Goal: Information Seeking & Learning: Learn about a topic

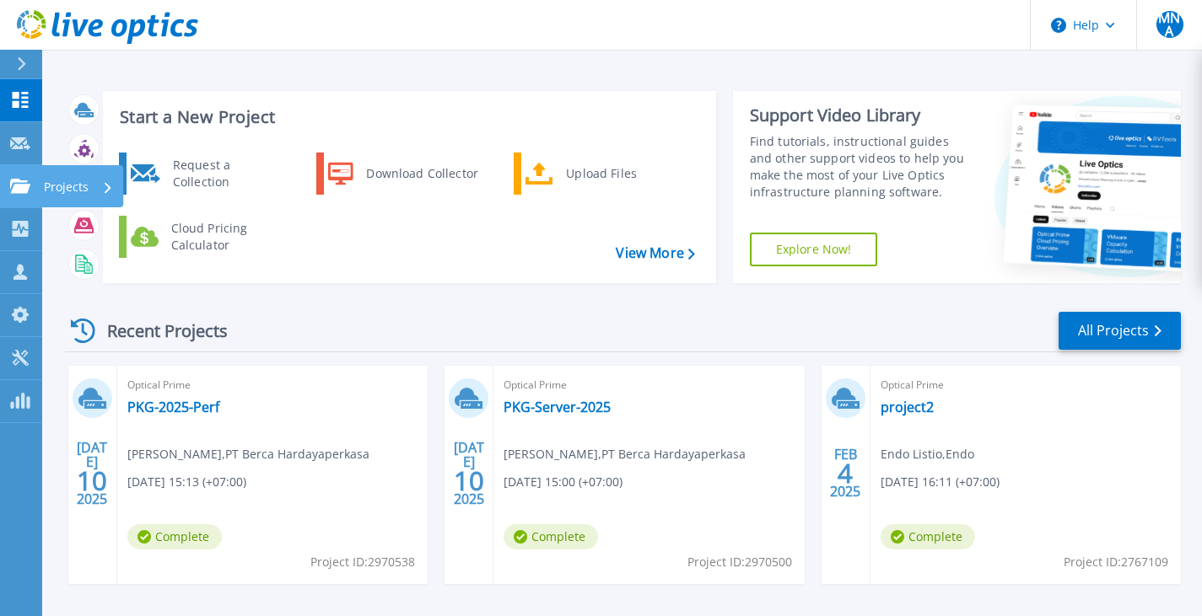
click at [18, 176] on link "Projects Projects" at bounding box center [21, 186] width 42 height 43
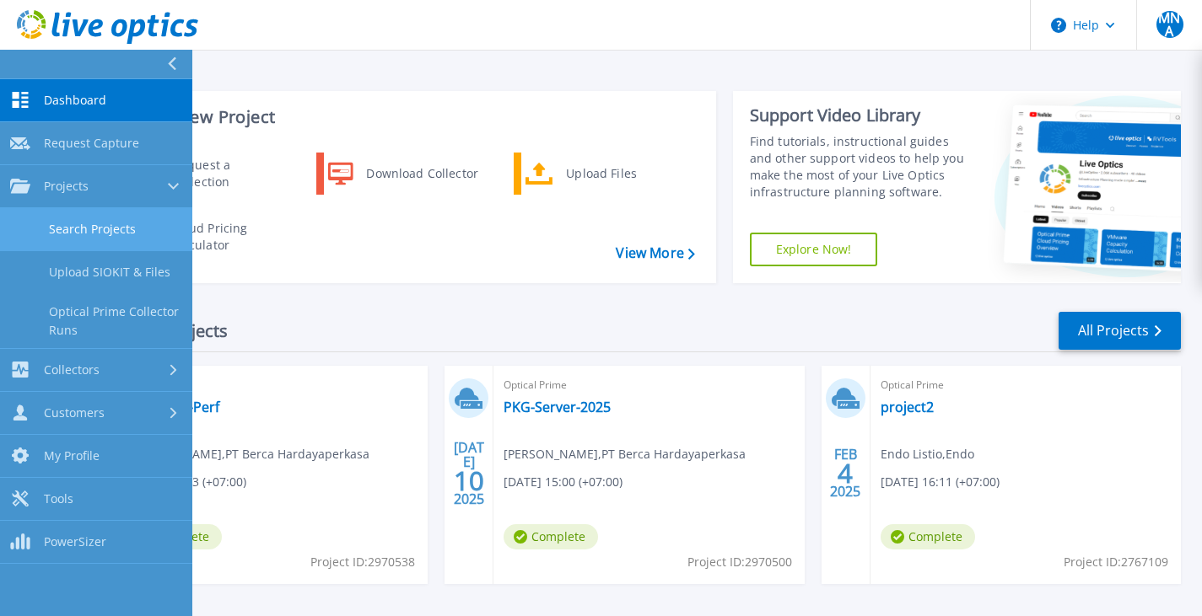
click at [103, 227] on link "Search Projects" at bounding box center [96, 229] width 192 height 43
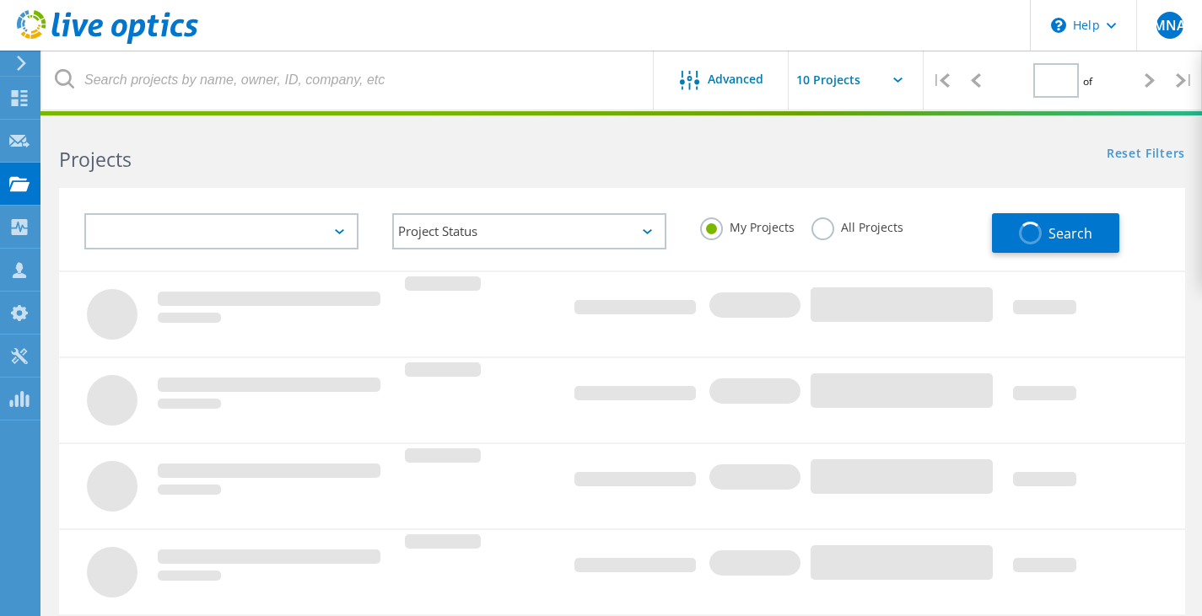
type input "1"
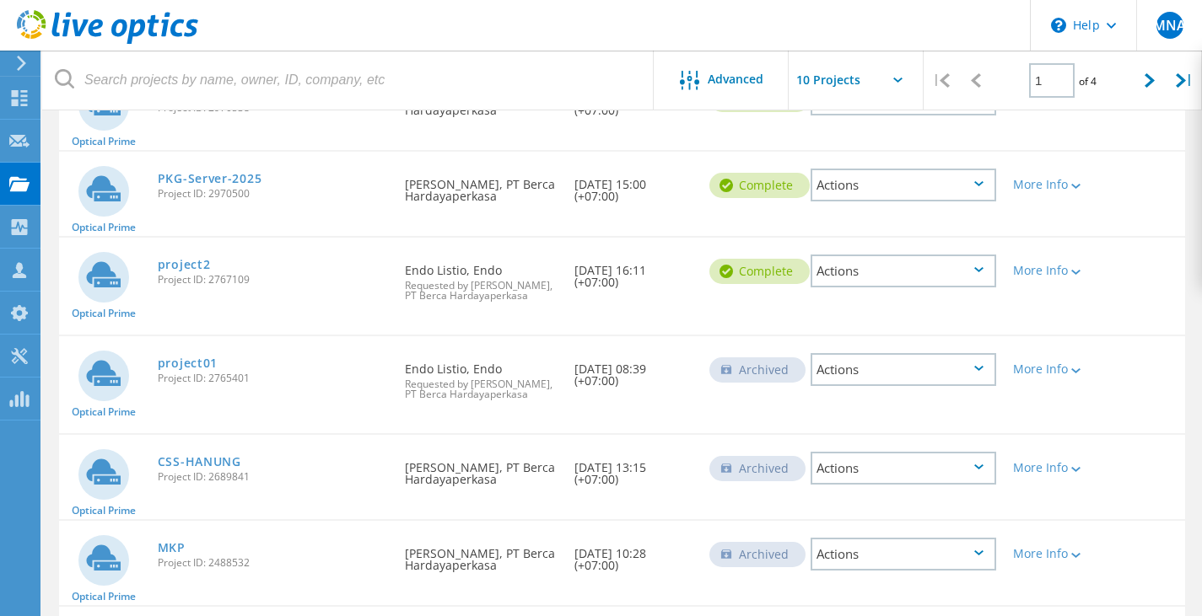
scroll to position [330, 0]
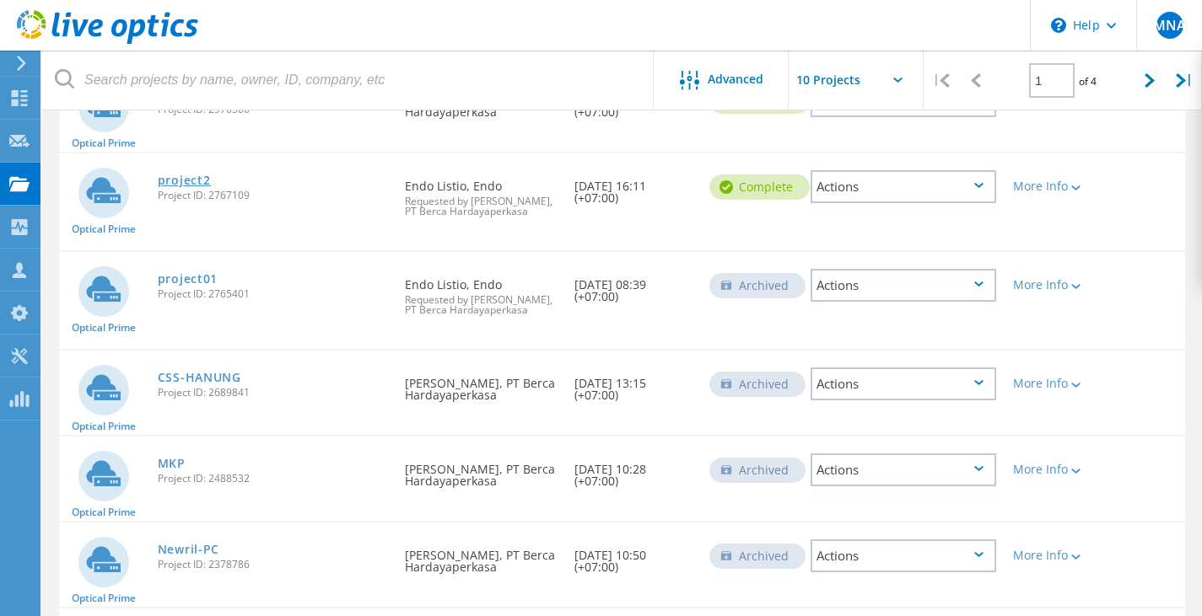
click at [187, 186] on link "project2" at bounding box center [184, 181] width 53 height 12
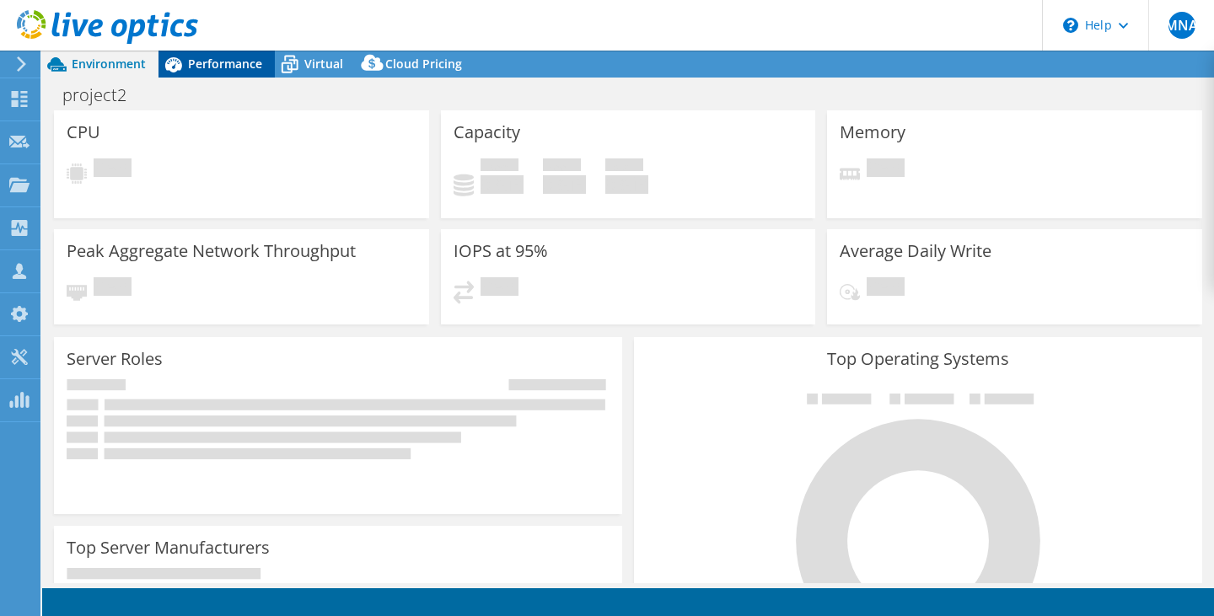
select select "[GEOGRAPHIC_DATA]"
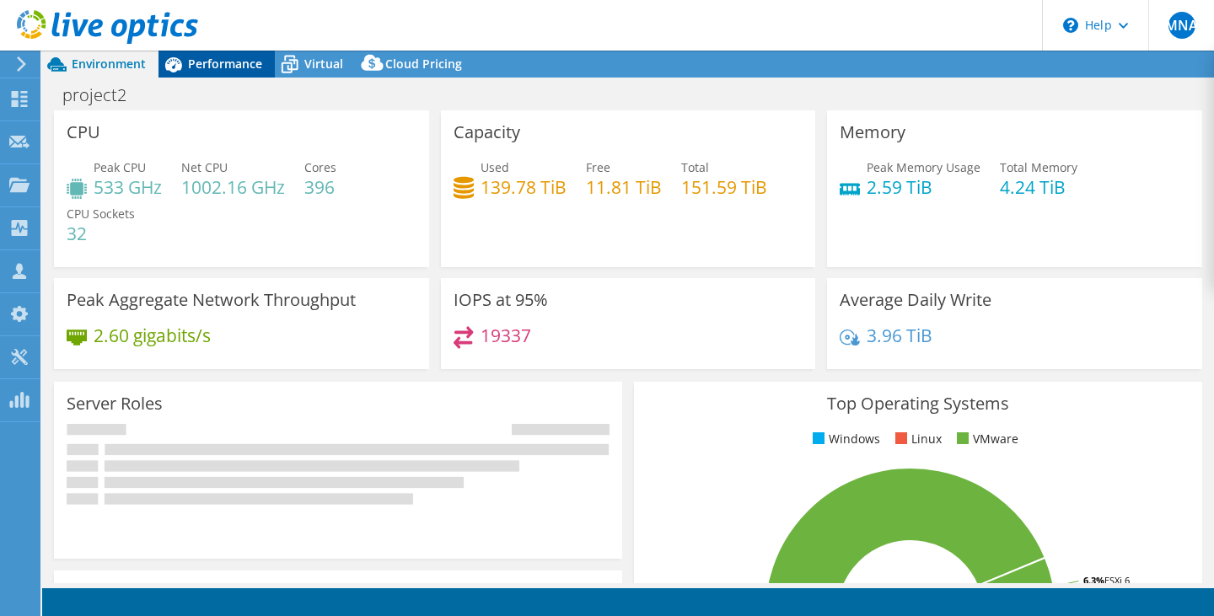
click at [230, 61] on span "Performance" at bounding box center [225, 64] width 74 height 16
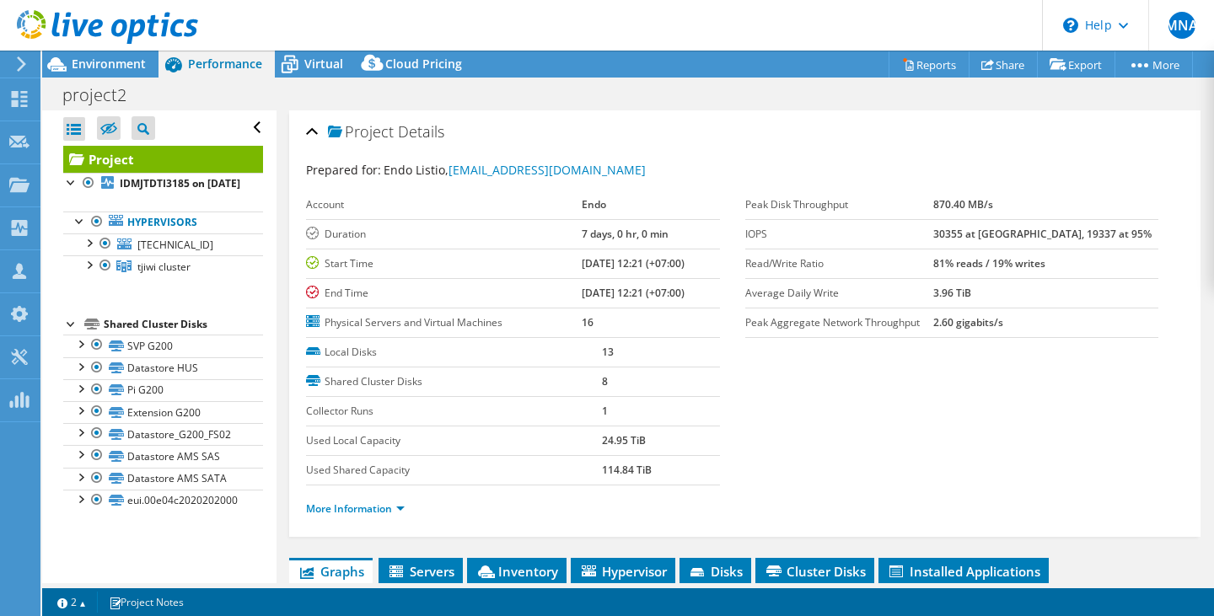
scroll to position [253, 0]
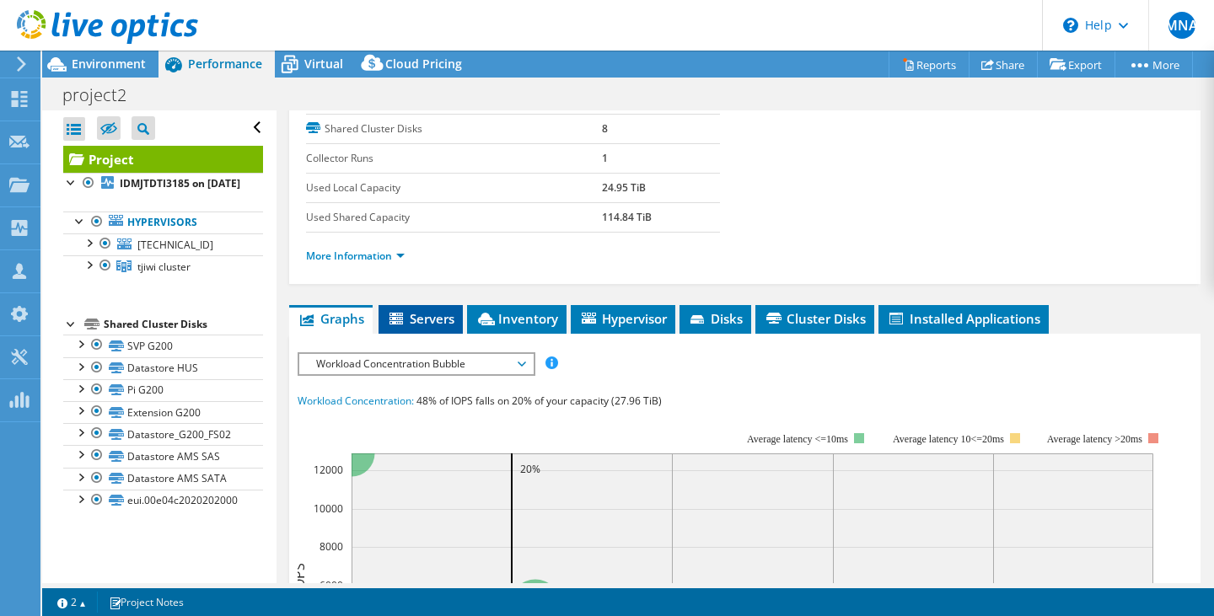
click at [429, 316] on span "Servers" at bounding box center [420, 318] width 67 height 17
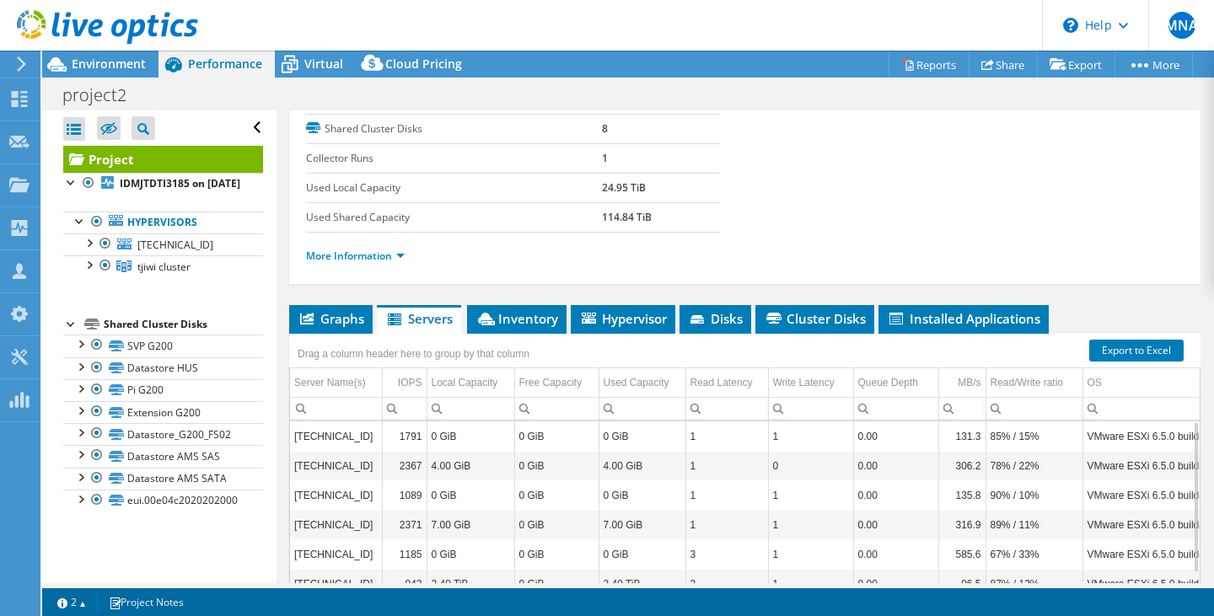
scroll to position [0, 0]
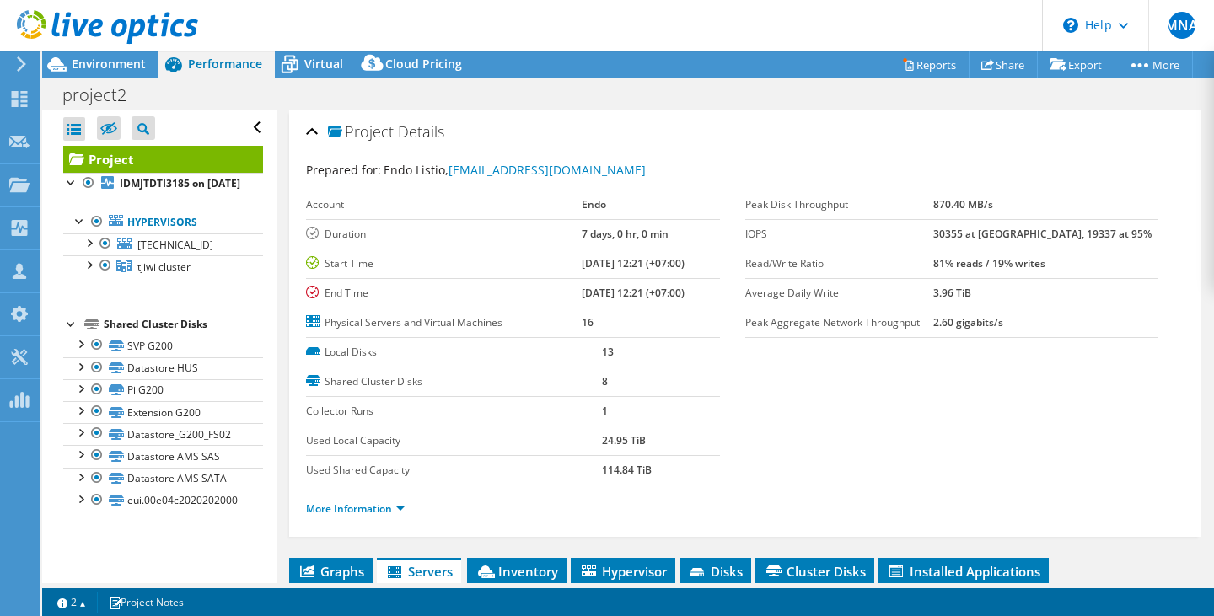
click at [967, 351] on section "Prepared for: Endo Listio, [EMAIL_ADDRESS][DOMAIN_NAME] Account Endo Duration 7…" at bounding box center [745, 347] width 878 height 372
drag, startPoint x: 967, startPoint y: 351, endPoint x: 919, endPoint y: 340, distance: 49.3
click at [964, 350] on section "Prepared for: Endo Listio, [EMAIL_ADDRESS][DOMAIN_NAME] Account Endo Duration 7…" at bounding box center [745, 347] width 878 height 372
click at [790, 238] on label "IOPS" at bounding box center [839, 234] width 189 height 17
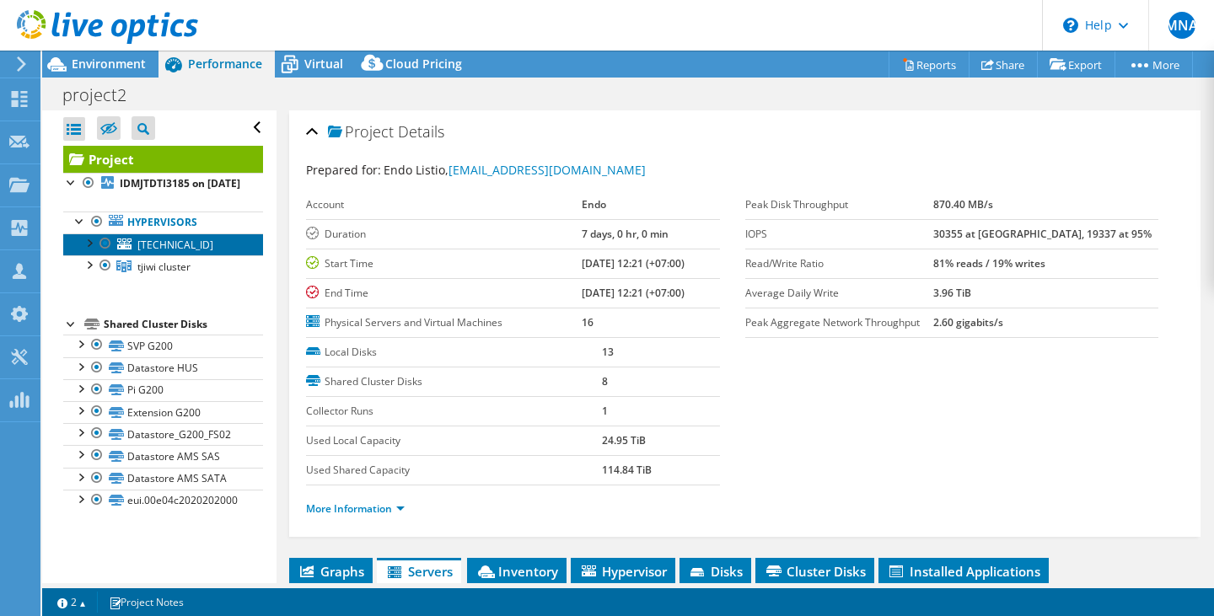
click at [155, 252] on span "[TECHNICAL_ID]" at bounding box center [175, 245] width 76 height 14
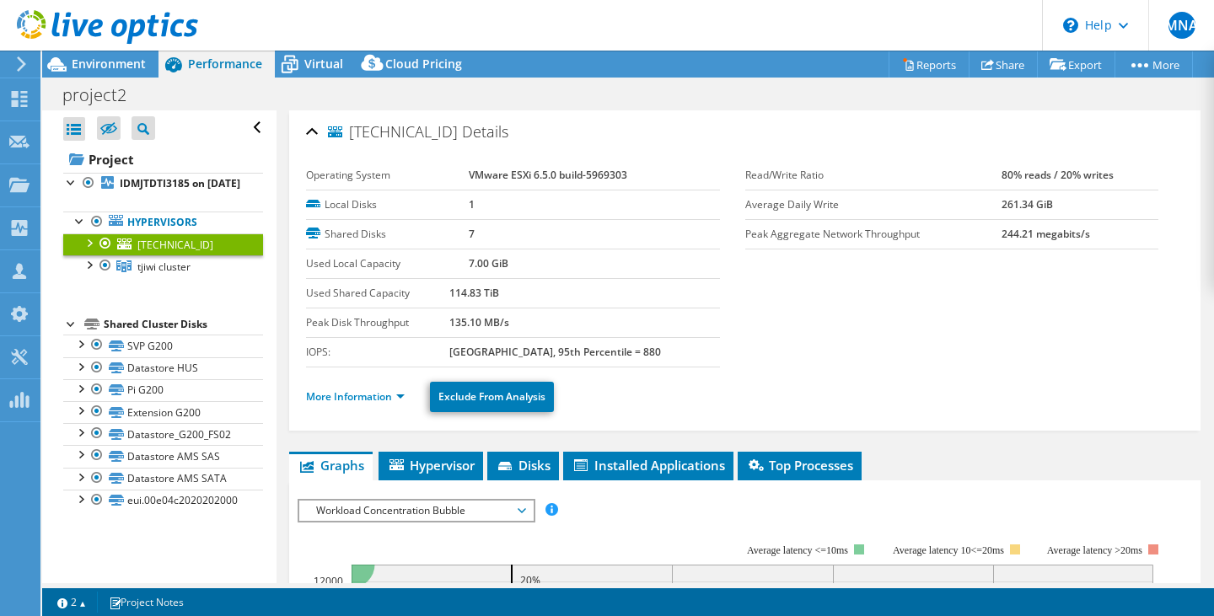
scroll to position [169, 0]
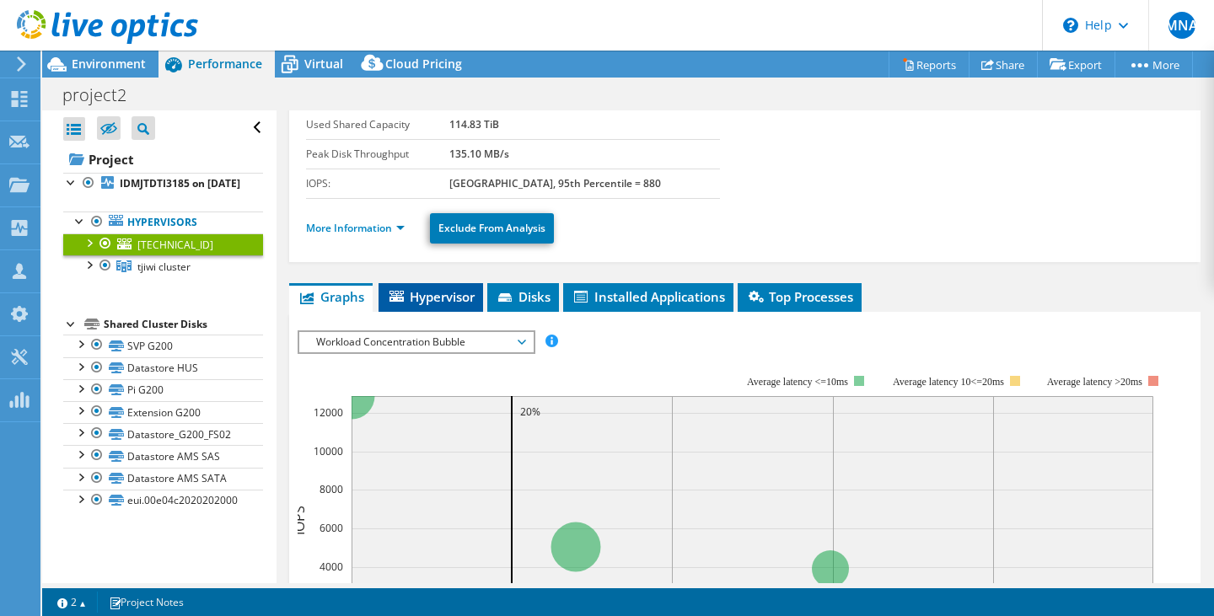
click at [403, 291] on icon at bounding box center [397, 296] width 14 height 11
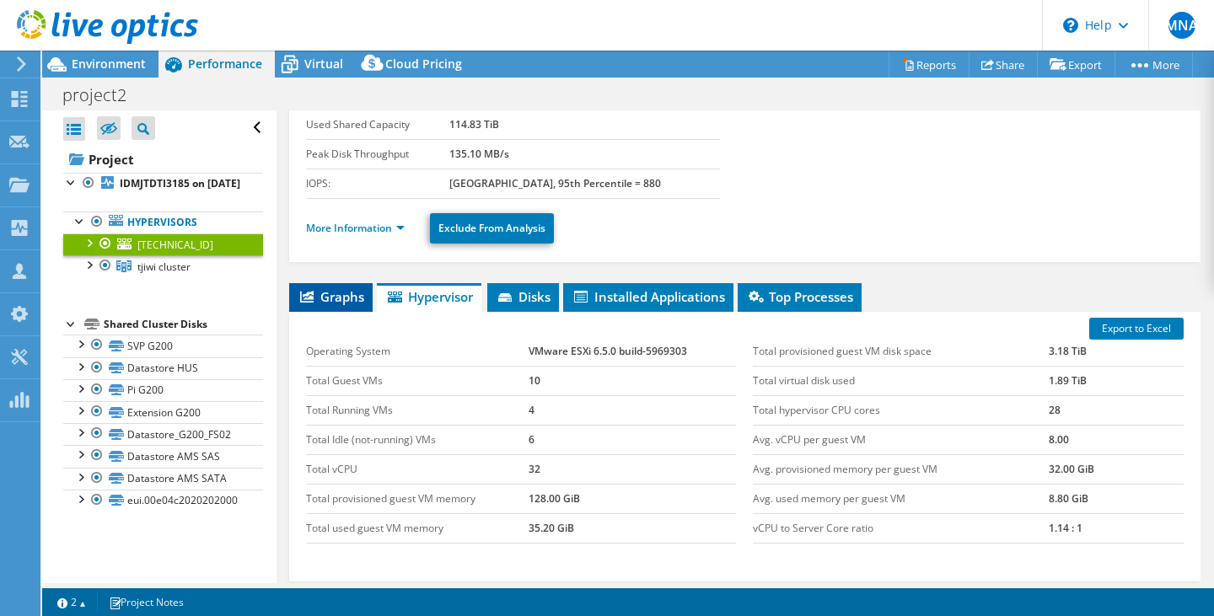
click at [343, 293] on span "Graphs" at bounding box center [331, 296] width 67 height 17
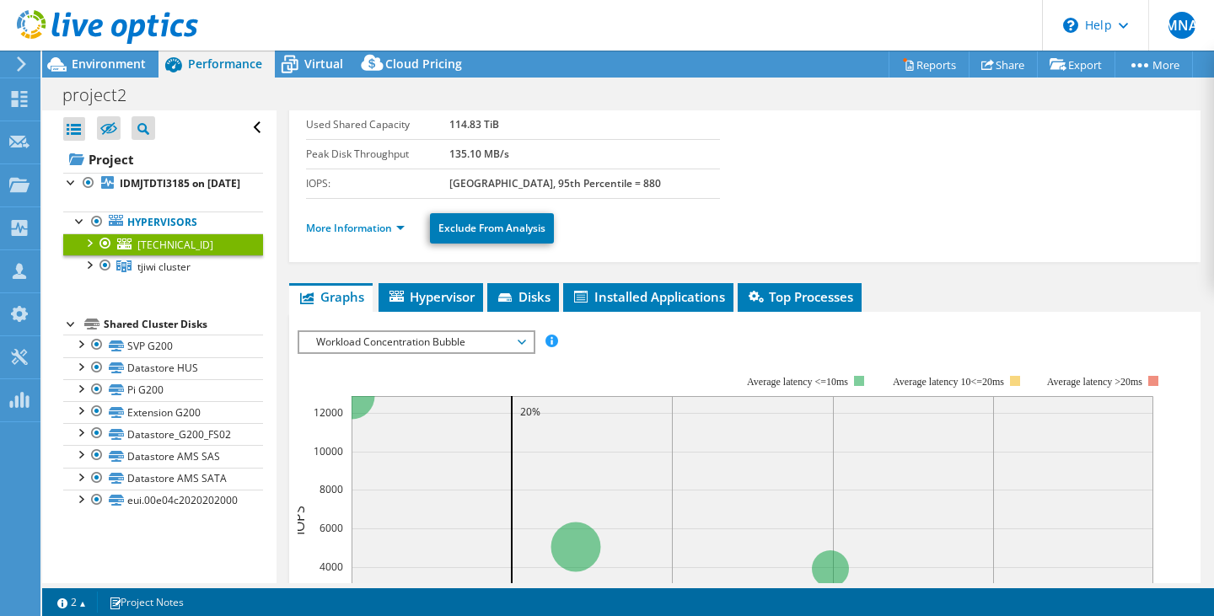
drag, startPoint x: 408, startPoint y: 296, endPoint x: 354, endPoint y: 298, distance: 54.0
click at [406, 295] on span "Hypervisor" at bounding box center [431, 296] width 88 height 17
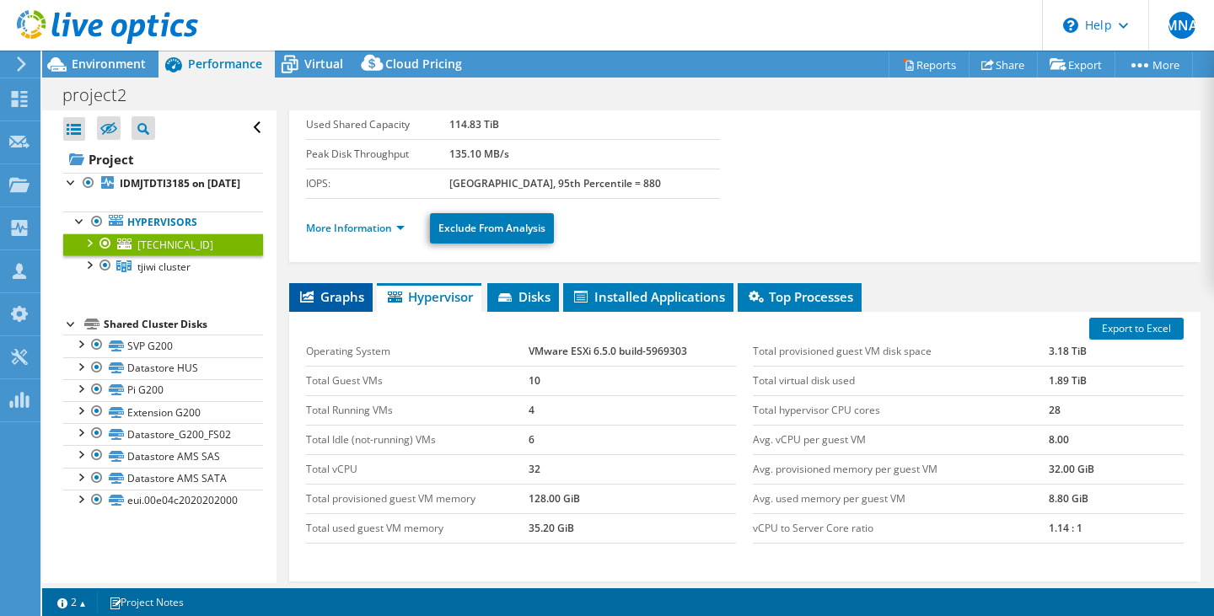
click at [331, 298] on span "Graphs" at bounding box center [331, 296] width 67 height 17
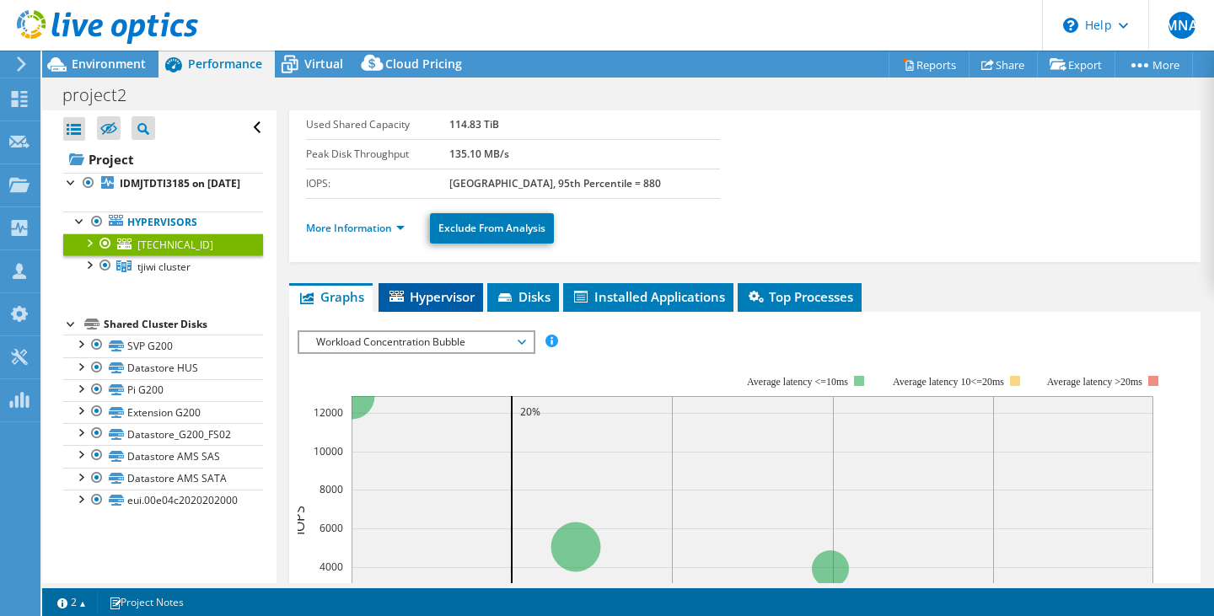
click at [428, 296] on span "Hypervisor" at bounding box center [431, 296] width 88 height 17
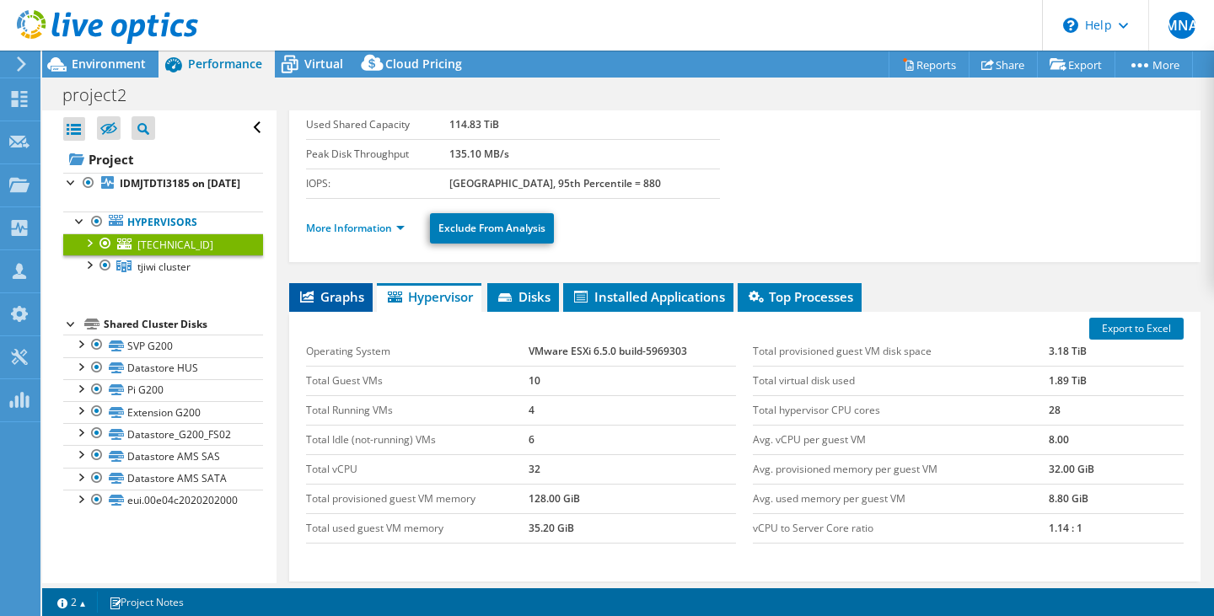
click at [325, 292] on span "Graphs" at bounding box center [331, 296] width 67 height 17
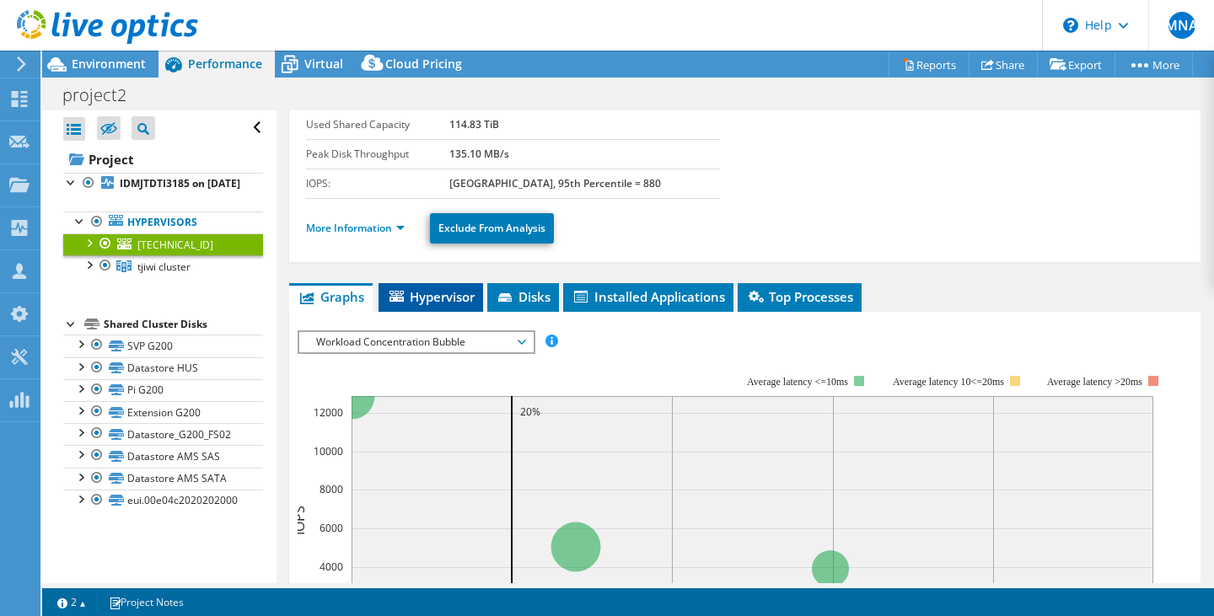
click at [447, 296] on span "Hypervisor" at bounding box center [431, 296] width 88 height 17
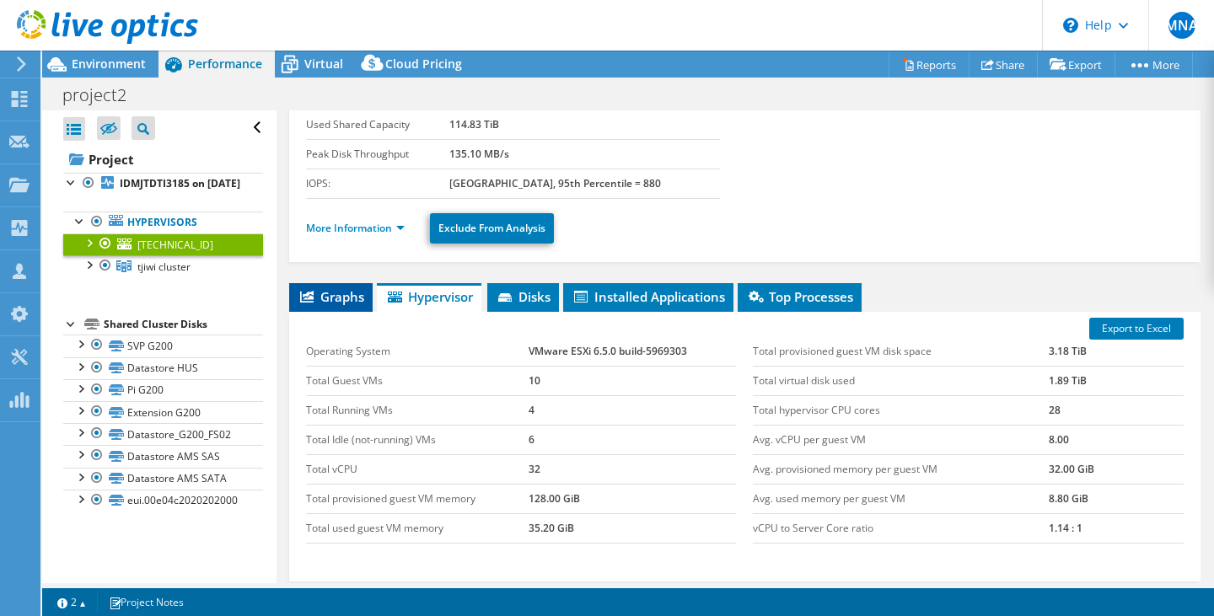
click at [308, 297] on icon at bounding box center [306, 297] width 13 height 12
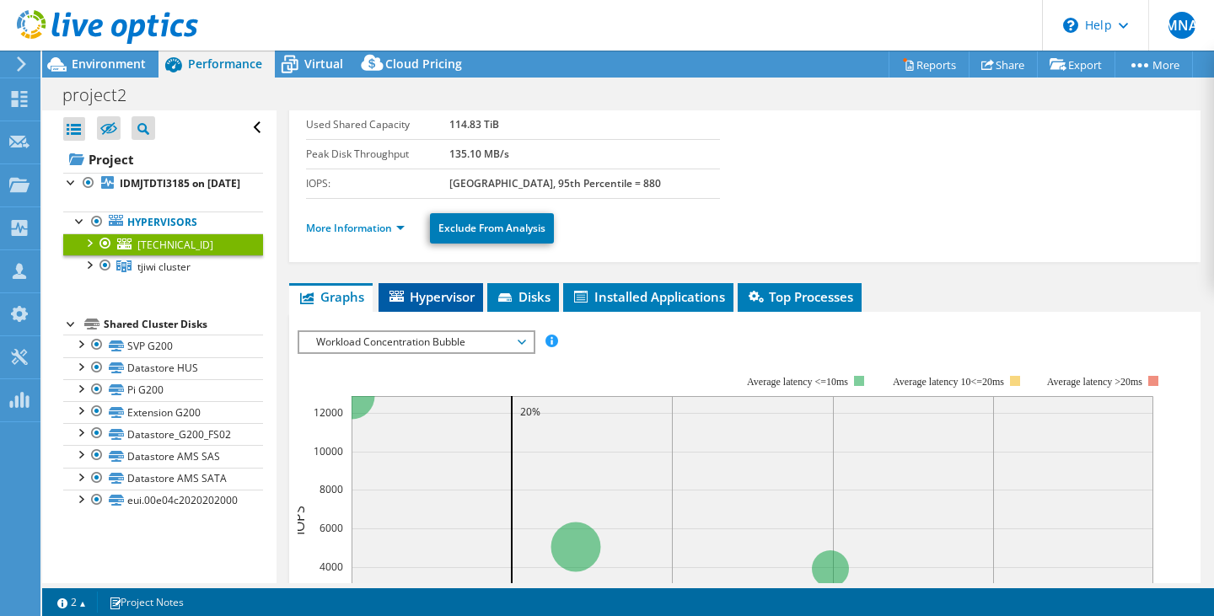
drag, startPoint x: 476, startPoint y: 308, endPoint x: 412, endPoint y: 307, distance: 63.2
click at [467, 308] on li "Hypervisor" at bounding box center [431, 297] width 105 height 29
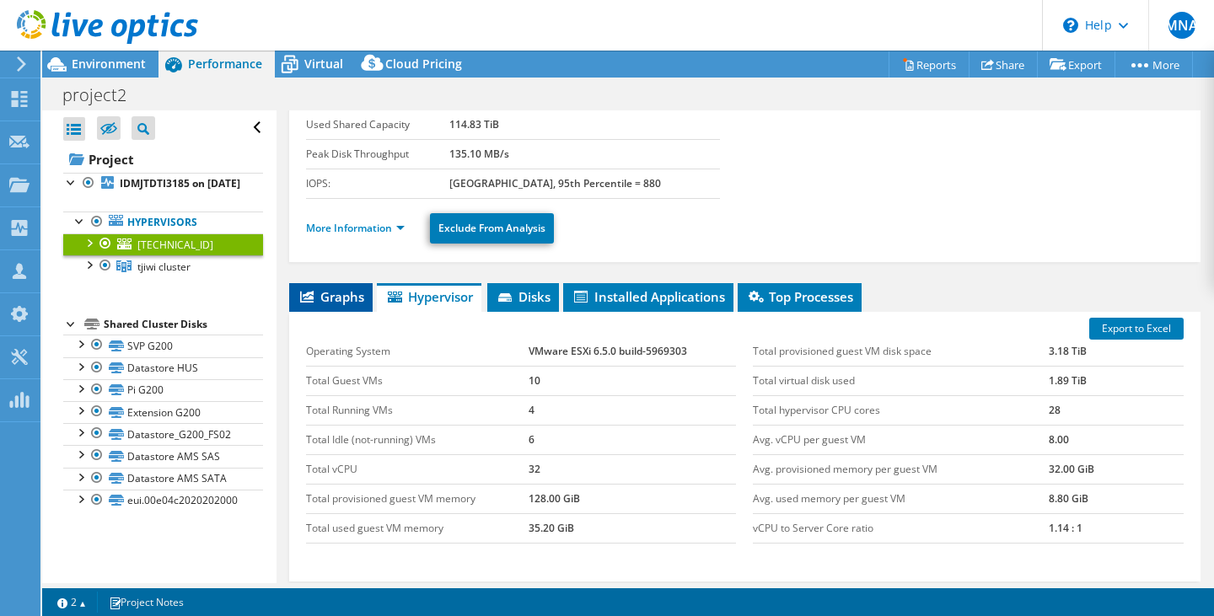
drag, startPoint x: 313, startPoint y: 299, endPoint x: 343, endPoint y: 305, distance: 30.9
click at [318, 299] on li "Graphs" at bounding box center [330, 297] width 83 height 29
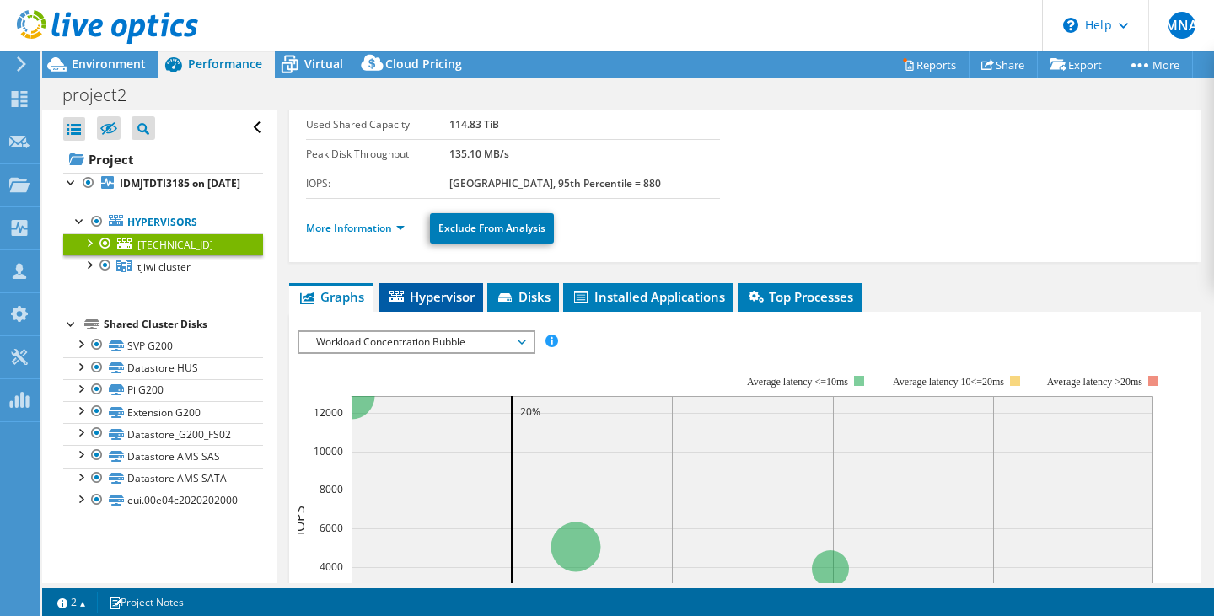
click at [460, 306] on li "Hypervisor" at bounding box center [431, 297] width 105 height 29
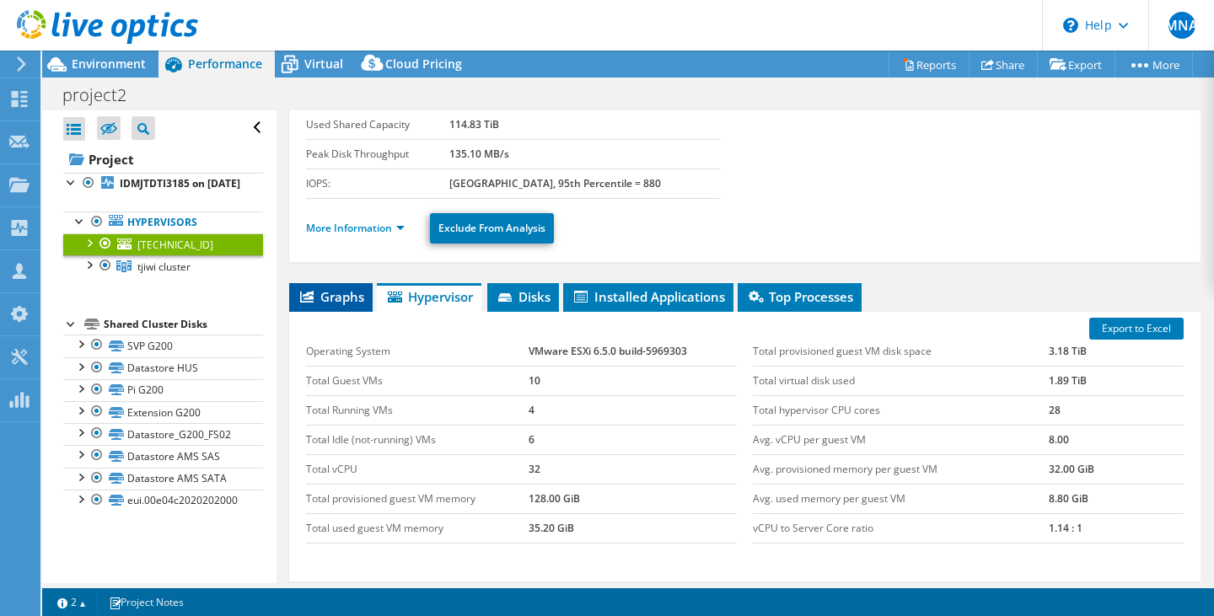
click at [336, 293] on span "Graphs" at bounding box center [331, 296] width 67 height 17
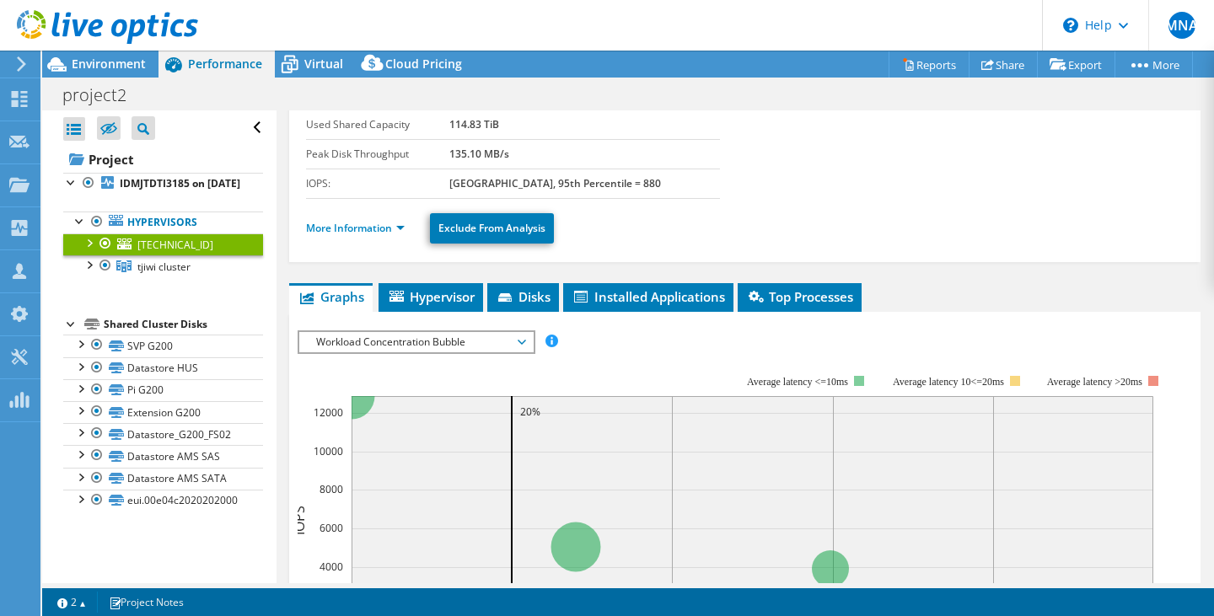
scroll to position [0, 0]
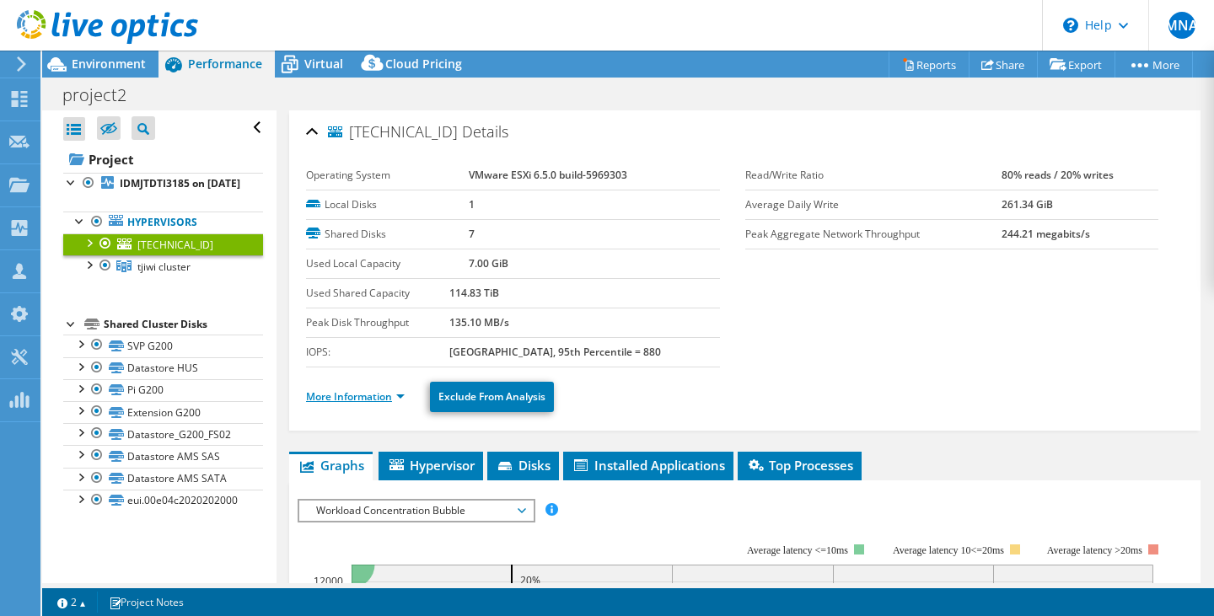
click at [380, 393] on link "More Information" at bounding box center [355, 397] width 99 height 14
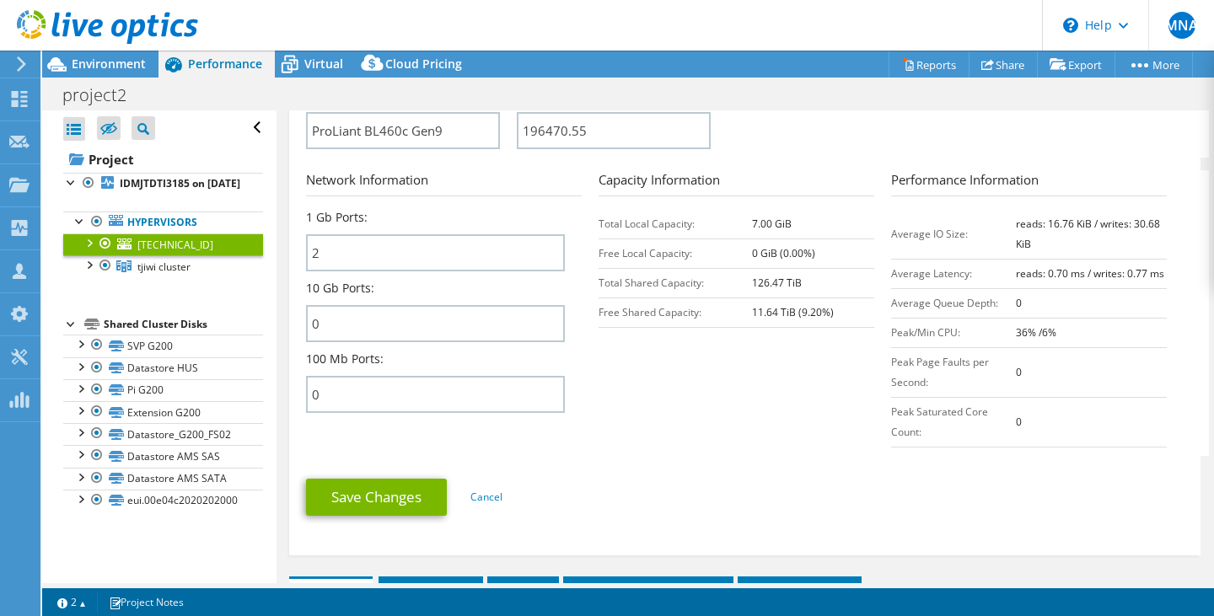
scroll to position [1096, 0]
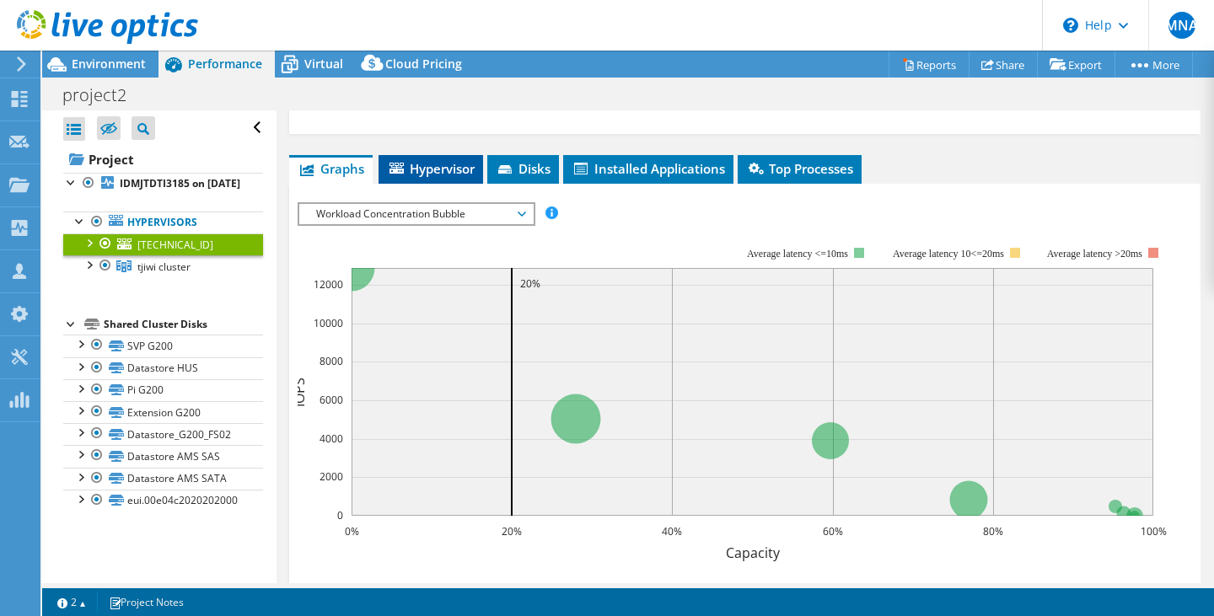
click at [454, 169] on span "Hypervisor" at bounding box center [431, 168] width 88 height 17
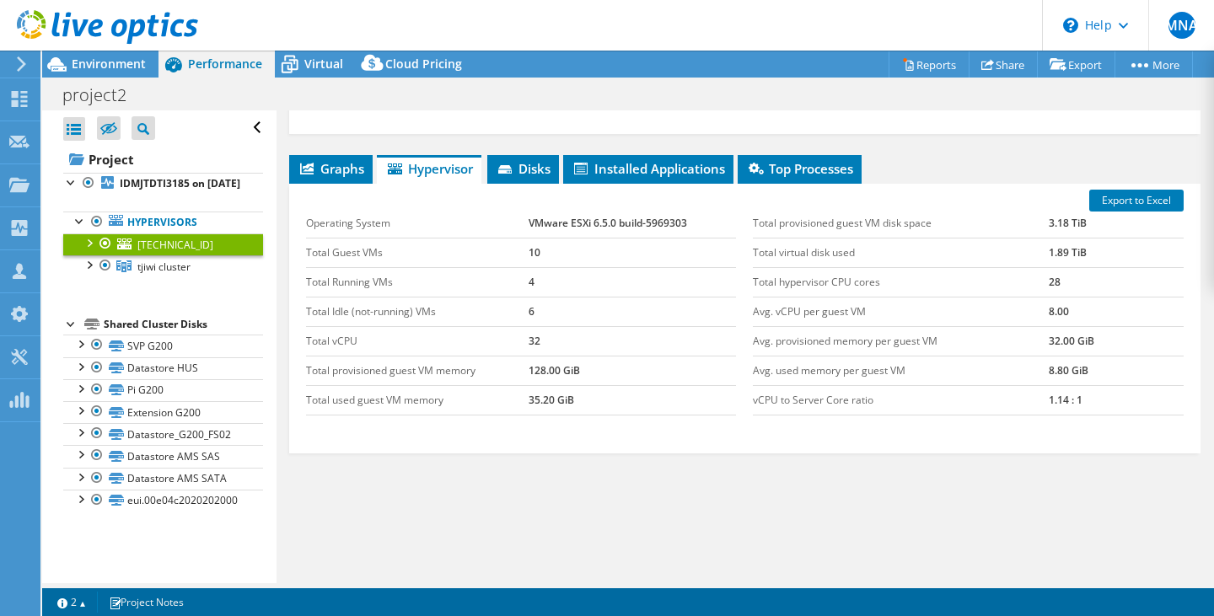
click at [1049, 402] on td "1.14 : 1" at bounding box center [1116, 400] width 135 height 30
click at [176, 190] on b "IDMJTDTI3185 on [DATE]" at bounding box center [180, 183] width 121 height 14
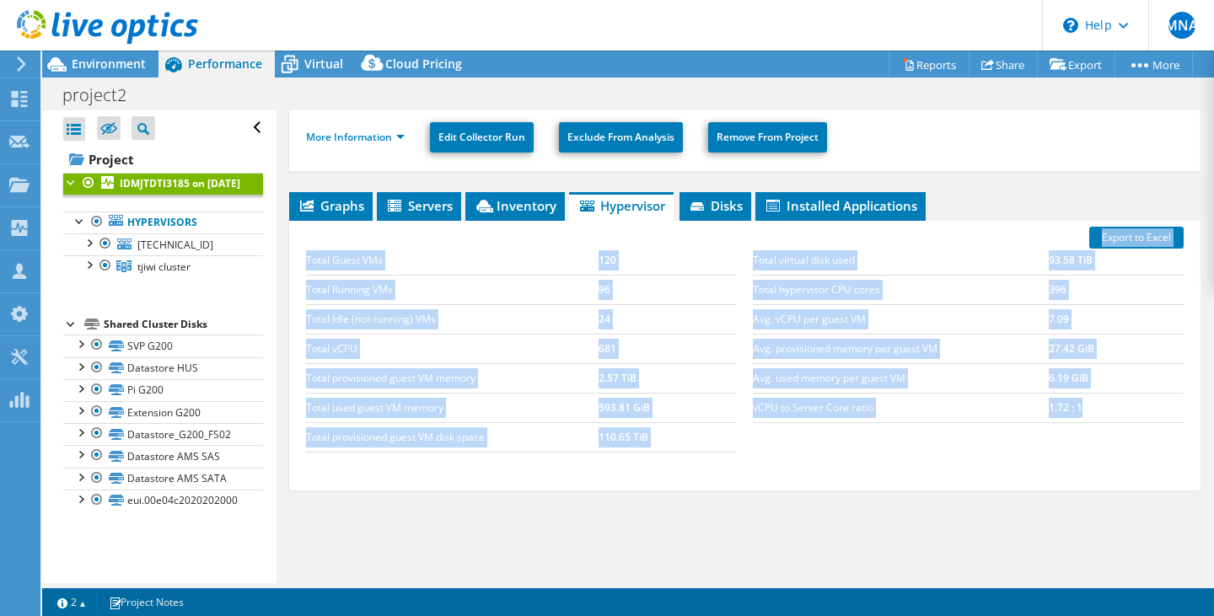
scroll to position [378, 0]
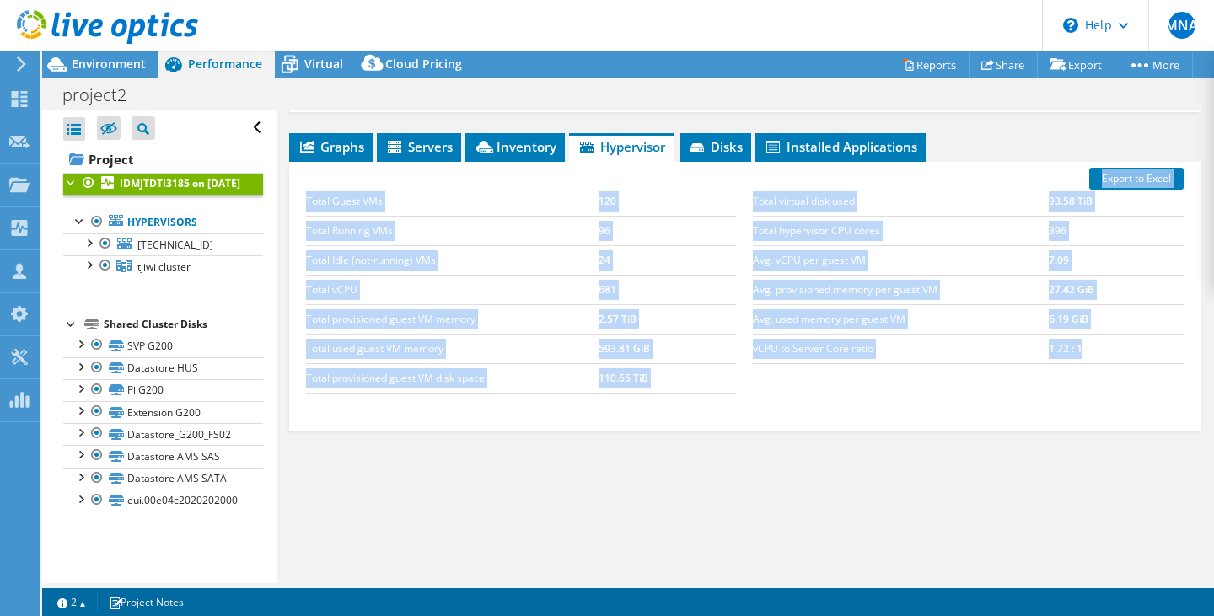
click at [1060, 330] on td "6.19 GiB" at bounding box center [1116, 319] width 135 height 30
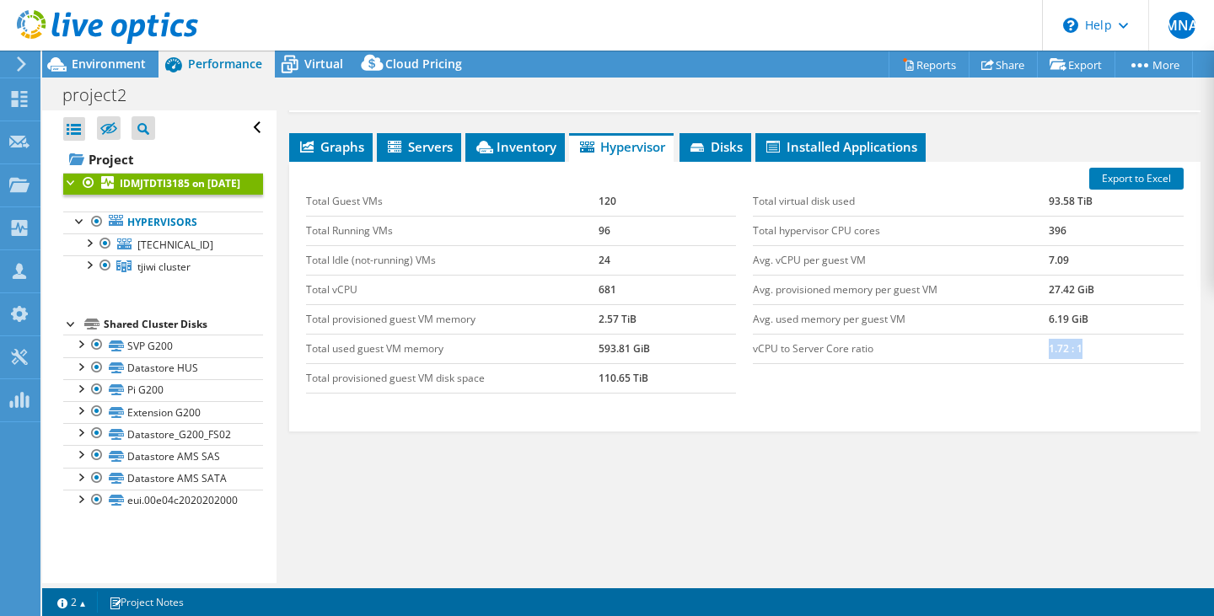
drag, startPoint x: 1073, startPoint y: 347, endPoint x: 867, endPoint y: 347, distance: 206.6
click at [867, 347] on tr "vCPU to Server Core ratio 1.72 : 1" at bounding box center [968, 349] width 430 height 30
click at [1044, 371] on div "Total virtual disk used 93.58 TiB Total hypervisor CPU cores 396 Avg. vCPU per …" at bounding box center [968, 275] width 447 height 211
click at [84, 250] on div at bounding box center [88, 242] width 17 height 17
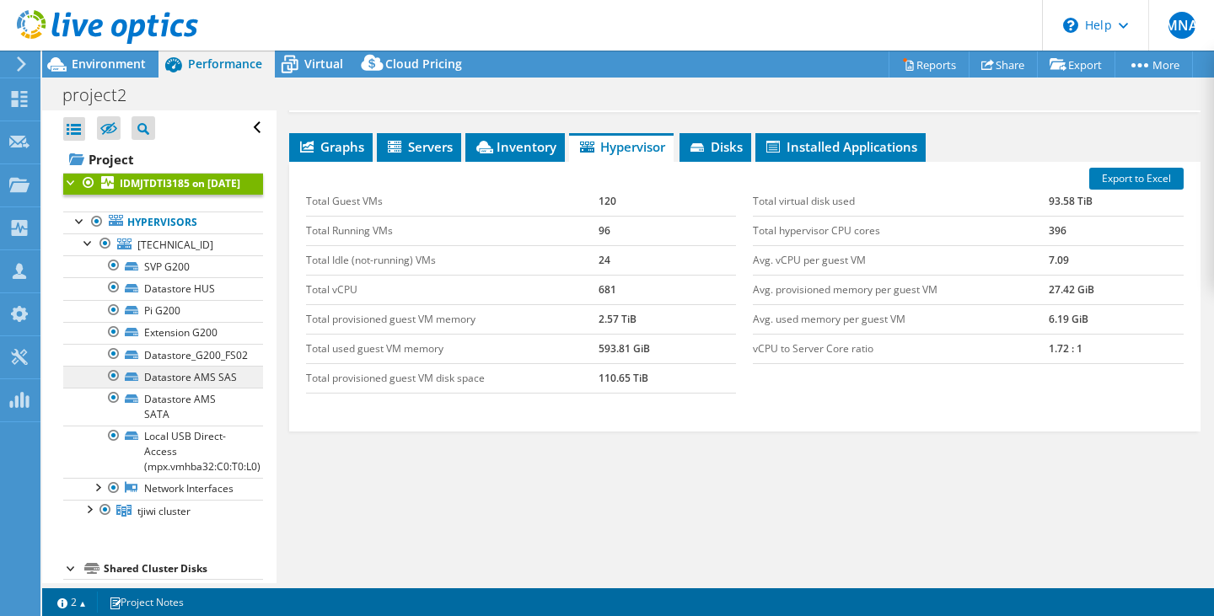
scroll to position [84, 0]
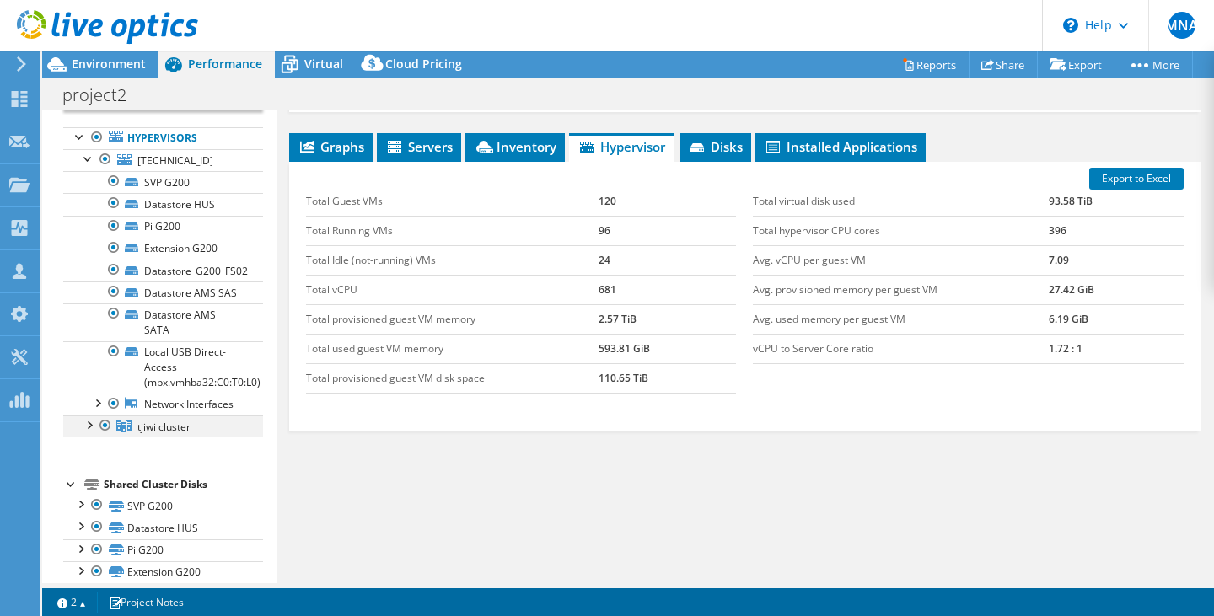
click at [85, 433] on div at bounding box center [88, 424] width 17 height 17
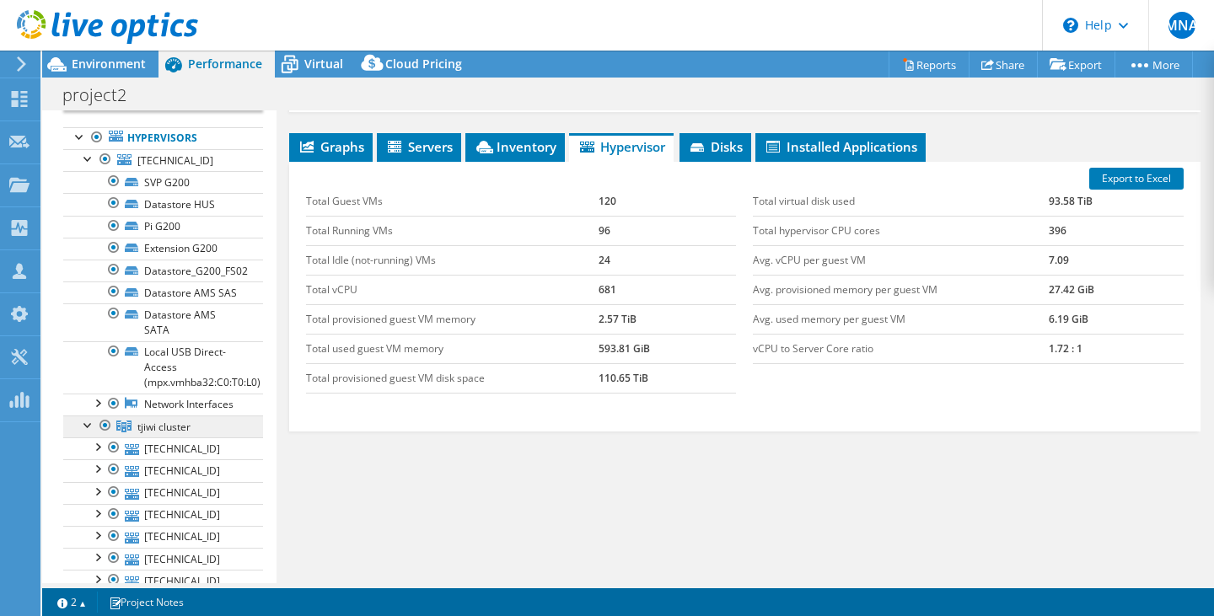
click at [142, 434] on span "tjiwi cluster" at bounding box center [163, 427] width 53 height 14
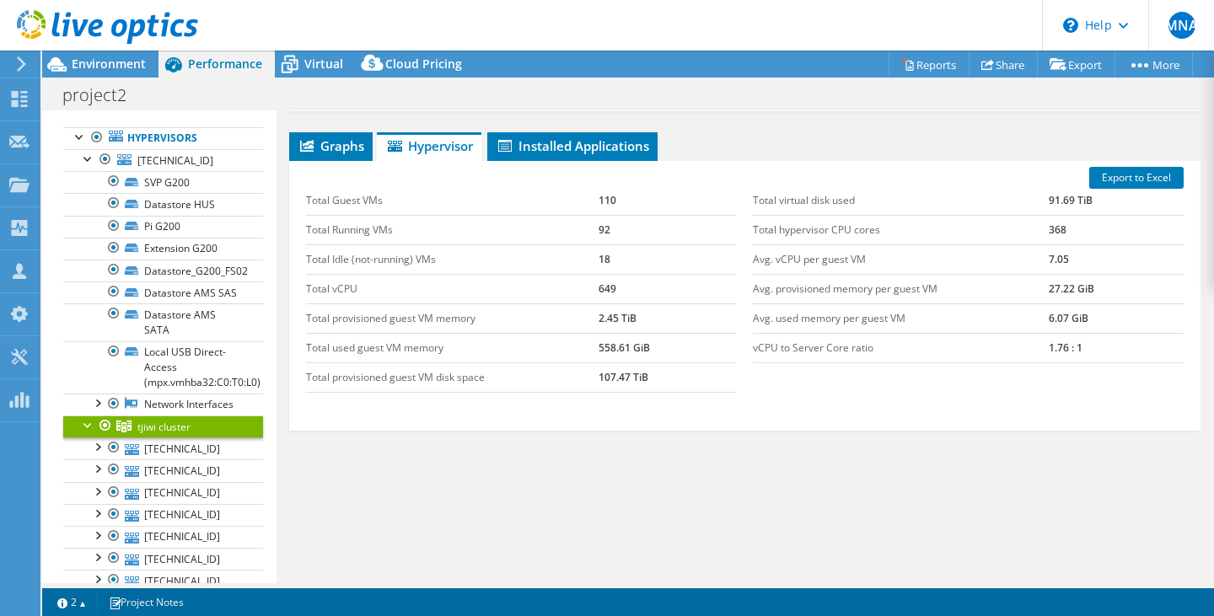
scroll to position [307, 0]
drag, startPoint x: 1099, startPoint y: 341, endPoint x: 1017, endPoint y: 345, distance: 81.9
click at [1017, 345] on tr "vCPU to Server Core ratio 1.76 : 1" at bounding box center [968, 349] width 430 height 30
click at [1088, 349] on td "1.76 : 1" at bounding box center [1116, 349] width 135 height 30
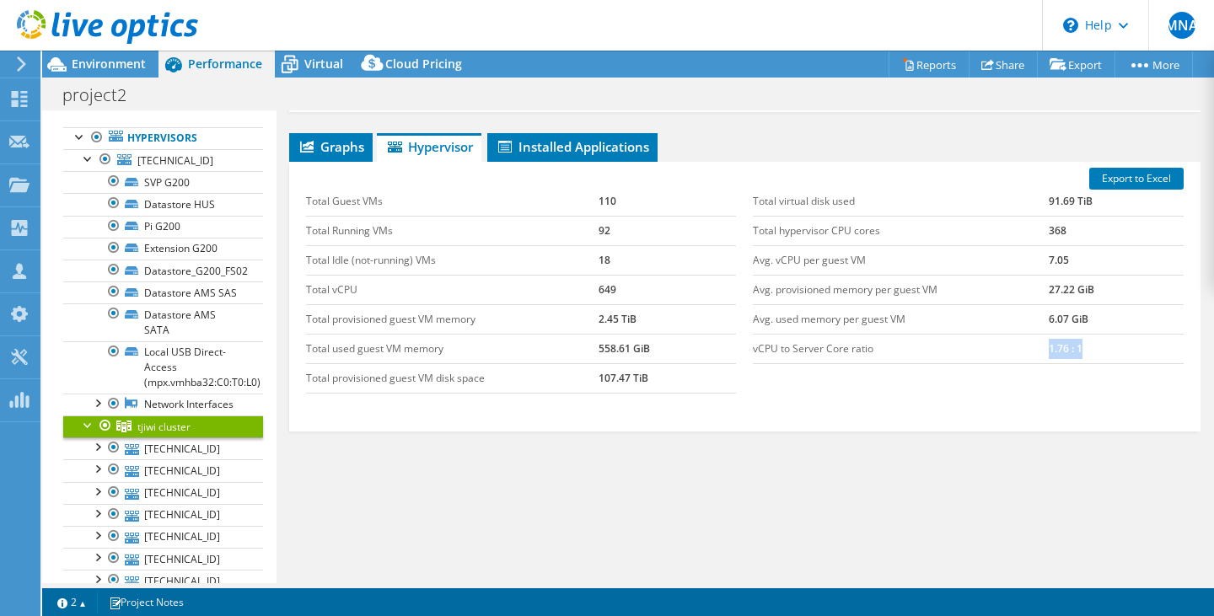
click at [1087, 349] on td "1.76 : 1" at bounding box center [1116, 349] width 135 height 30
click at [1049, 351] on td "1.76 : 1" at bounding box center [1116, 349] width 135 height 30
click at [752, 433] on div "Graphs Servers Inventory Hypervisor Disks Cluster Disks Installed Applications …" at bounding box center [744, 344] width 911 height 422
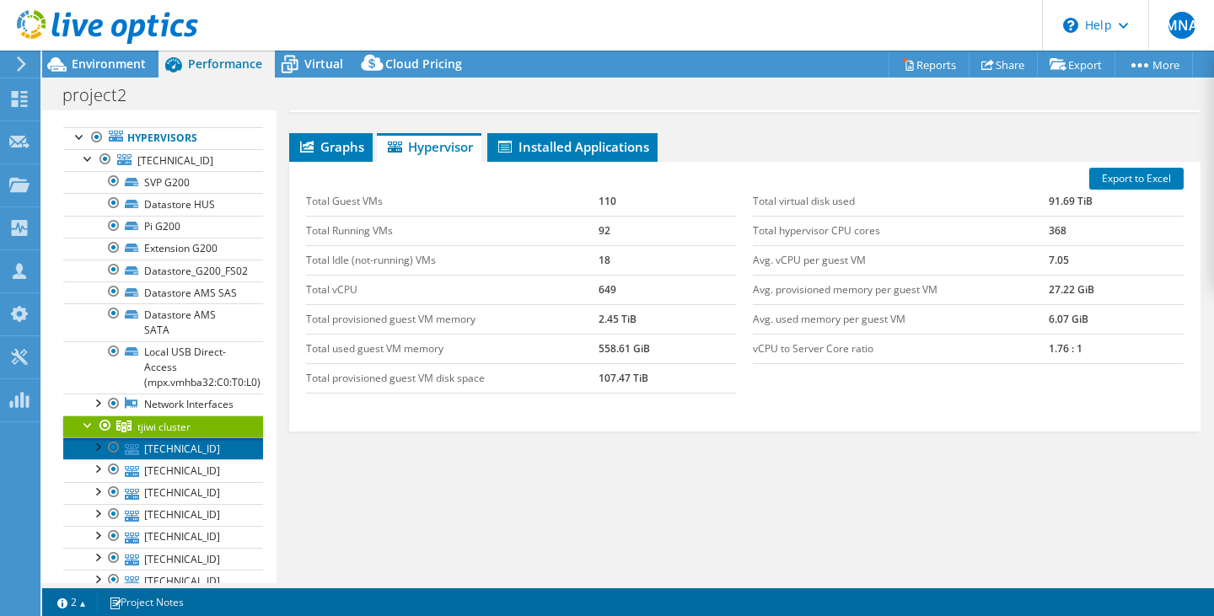
click at [159, 460] on link "[TECHNICAL_ID]" at bounding box center [163, 449] width 200 height 22
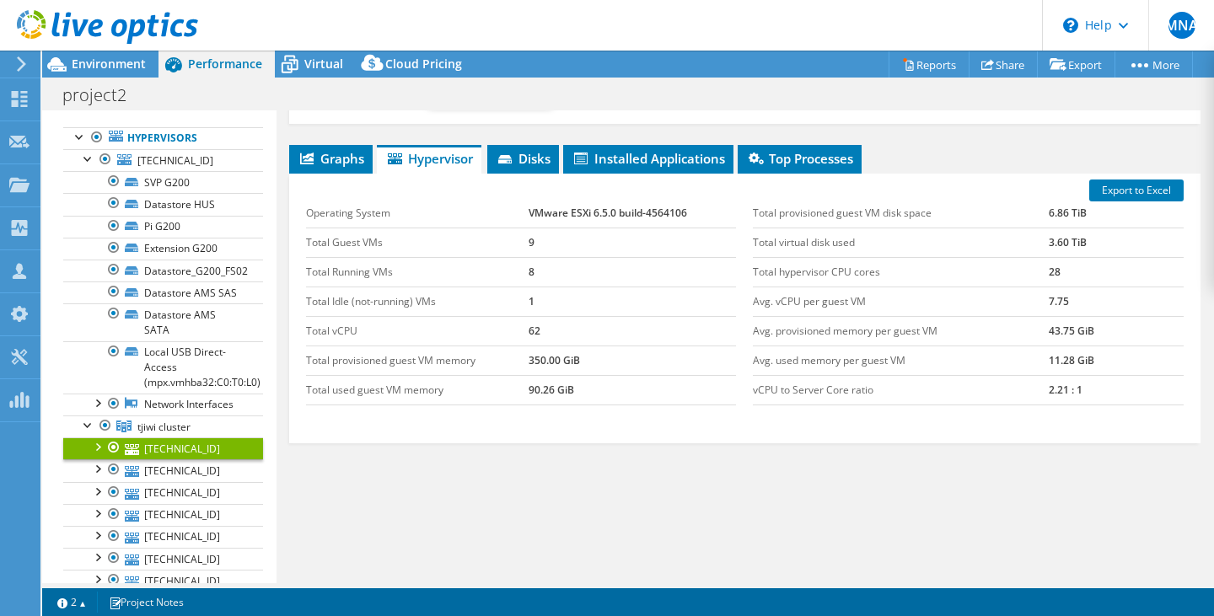
scroll to position [319, 0]
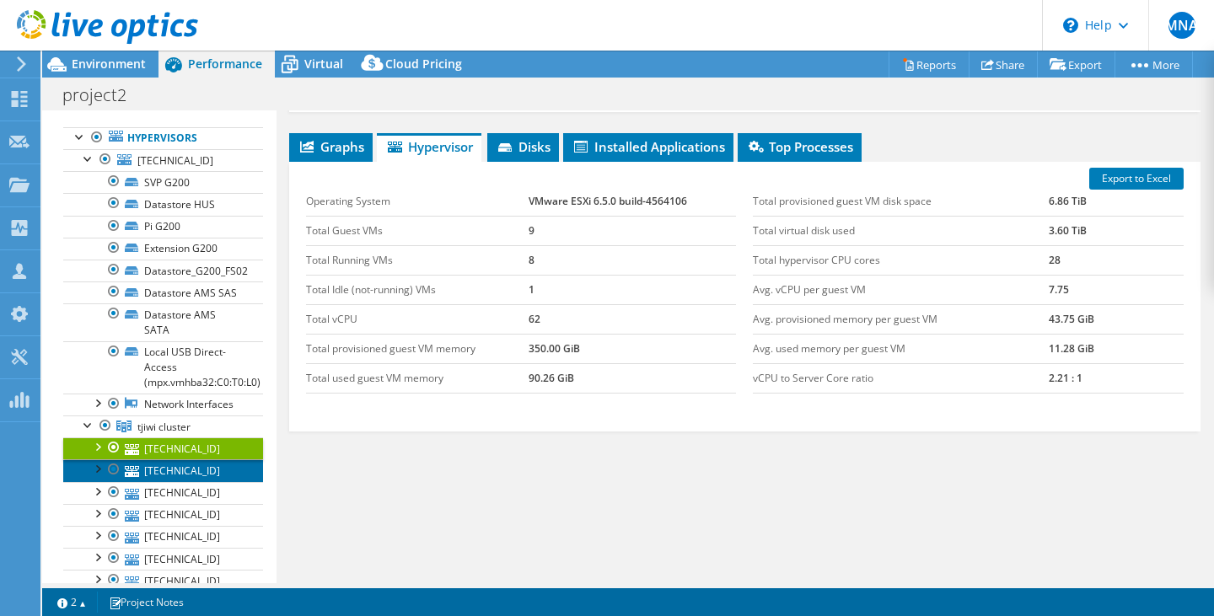
click at [148, 481] on link "[TECHNICAL_ID]" at bounding box center [163, 471] width 200 height 22
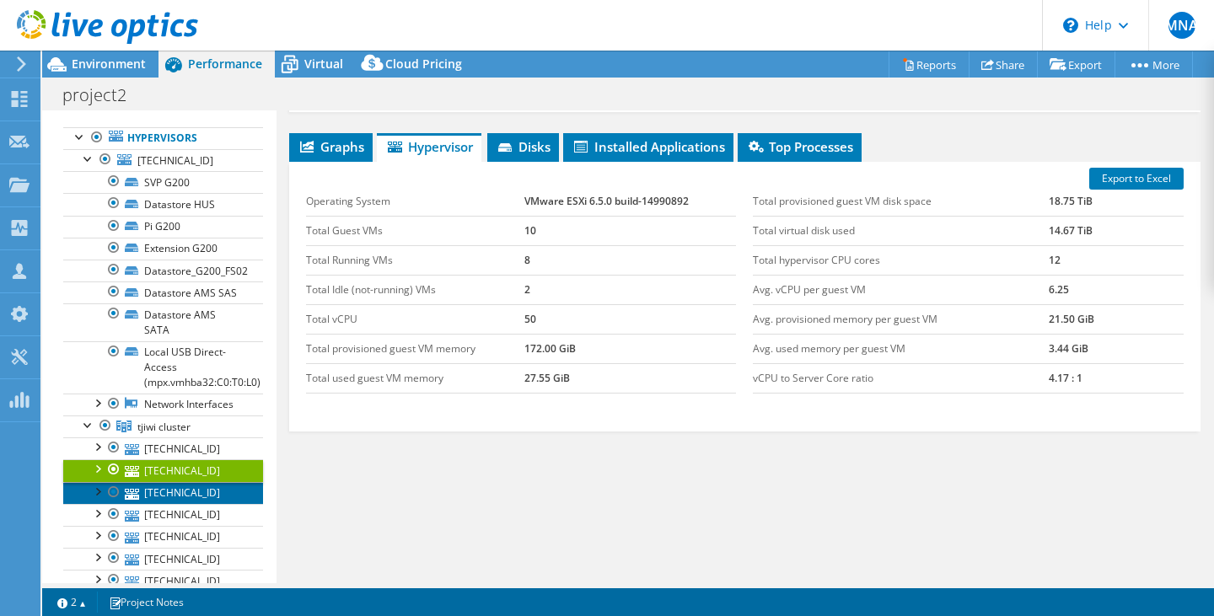
click at [155, 504] on link "[TECHNICAL_ID]" at bounding box center [163, 493] width 200 height 22
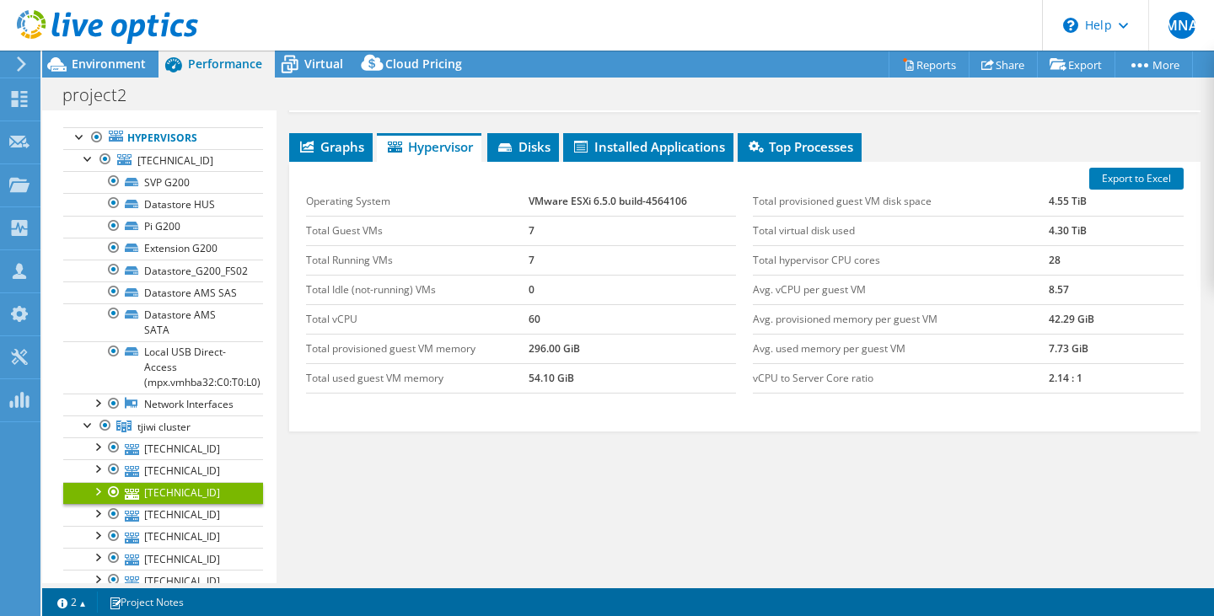
scroll to position [253, 0]
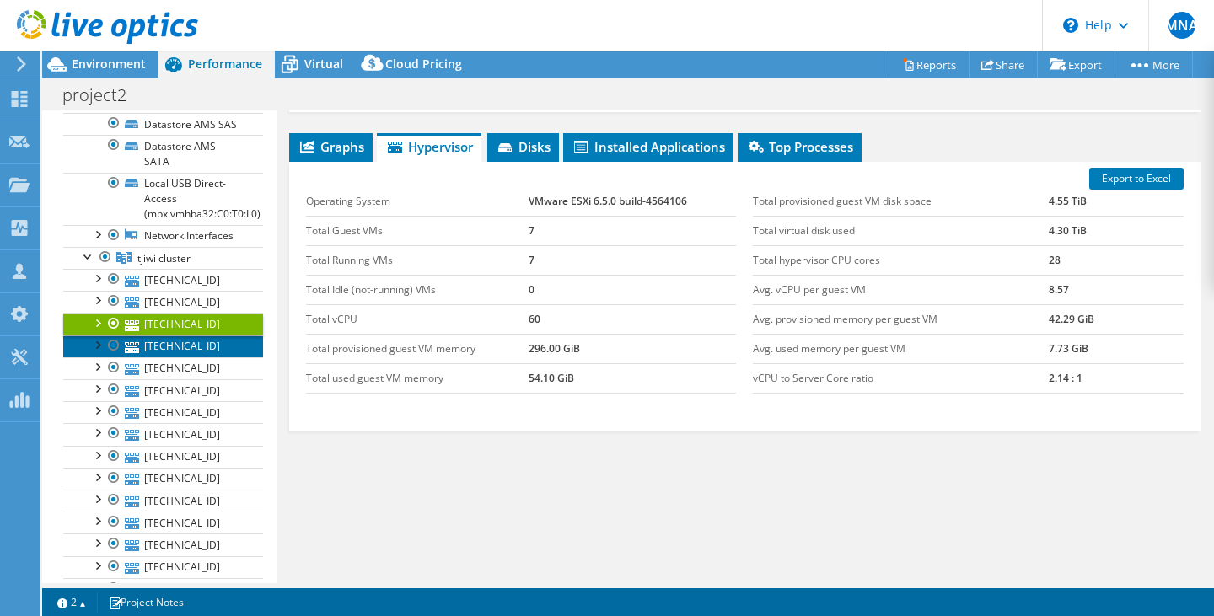
click at [188, 358] on link "[TECHNICAL_ID]" at bounding box center [163, 347] width 200 height 22
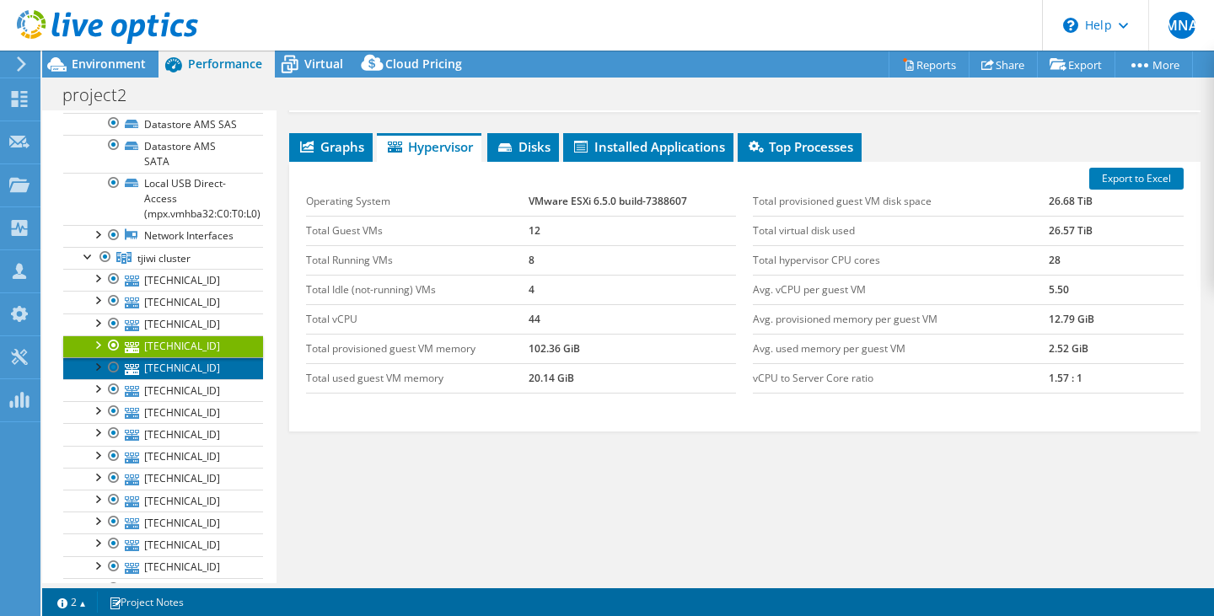
click at [186, 379] on link "[TECHNICAL_ID]" at bounding box center [163, 369] width 200 height 22
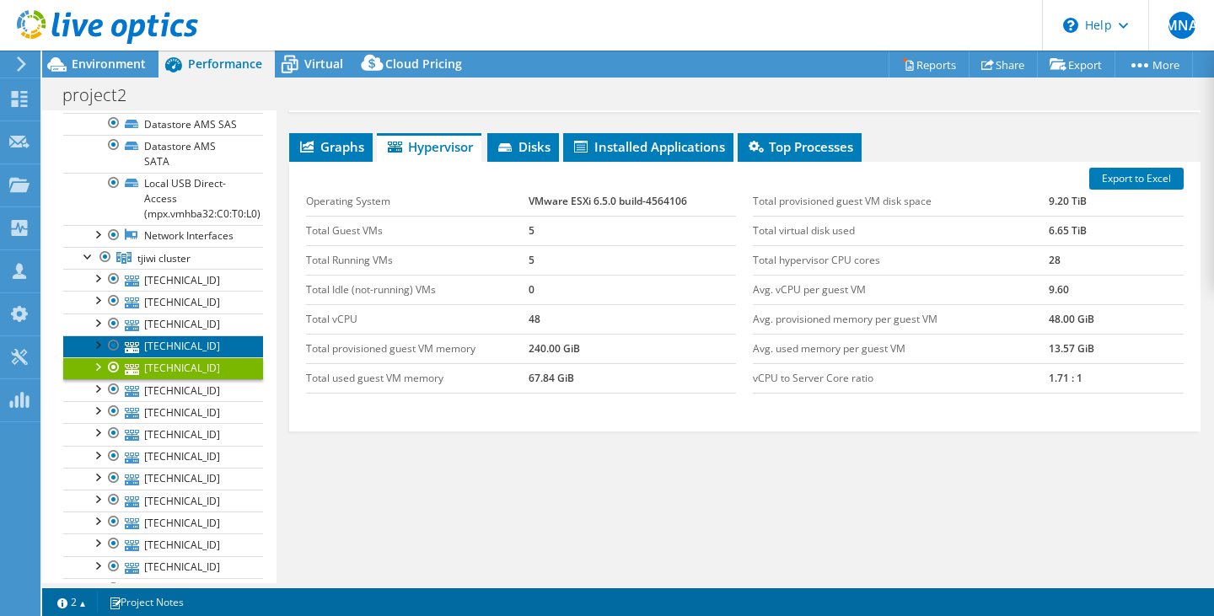
click at [183, 358] on link "[TECHNICAL_ID]" at bounding box center [163, 347] width 200 height 22
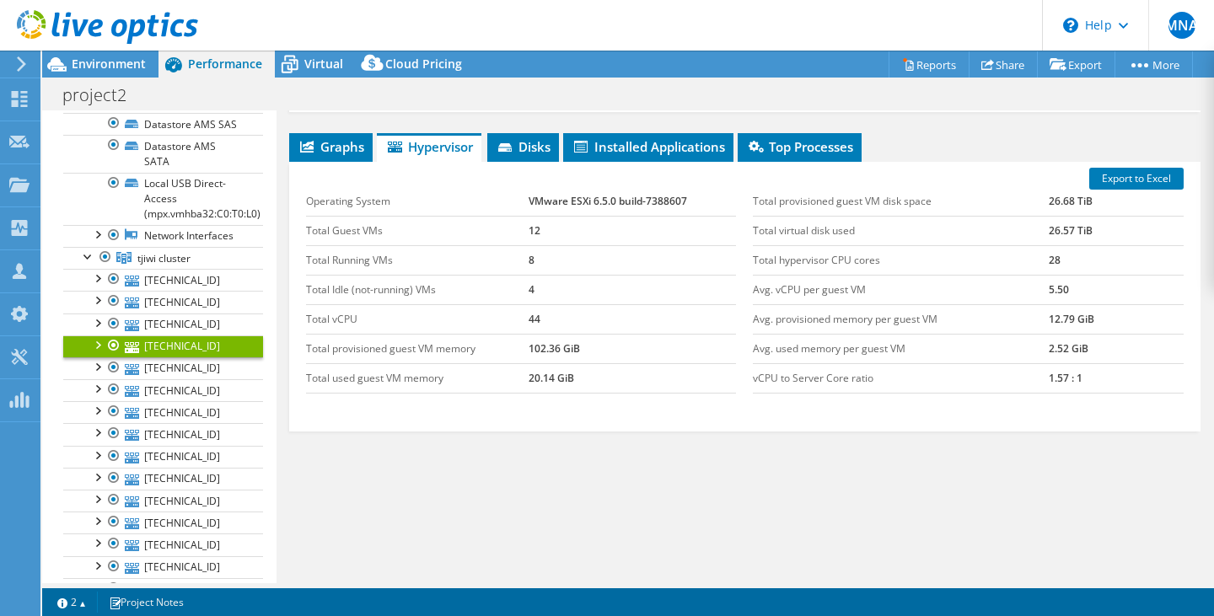
click at [95, 352] on div at bounding box center [97, 344] width 17 height 17
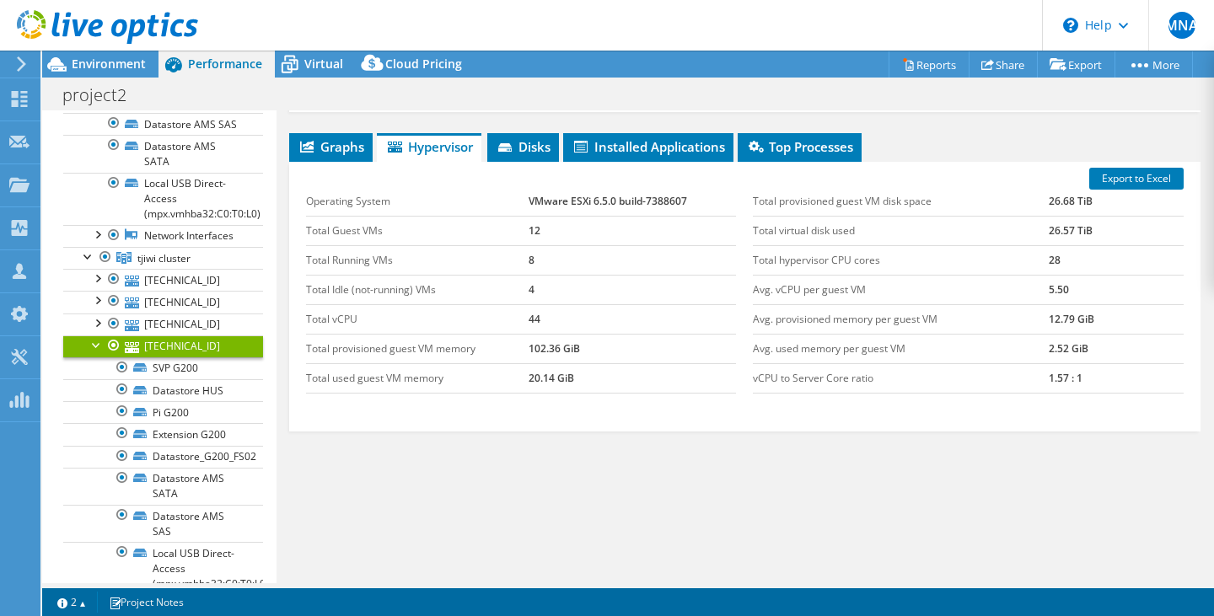
click at [95, 352] on div at bounding box center [97, 344] width 17 height 17
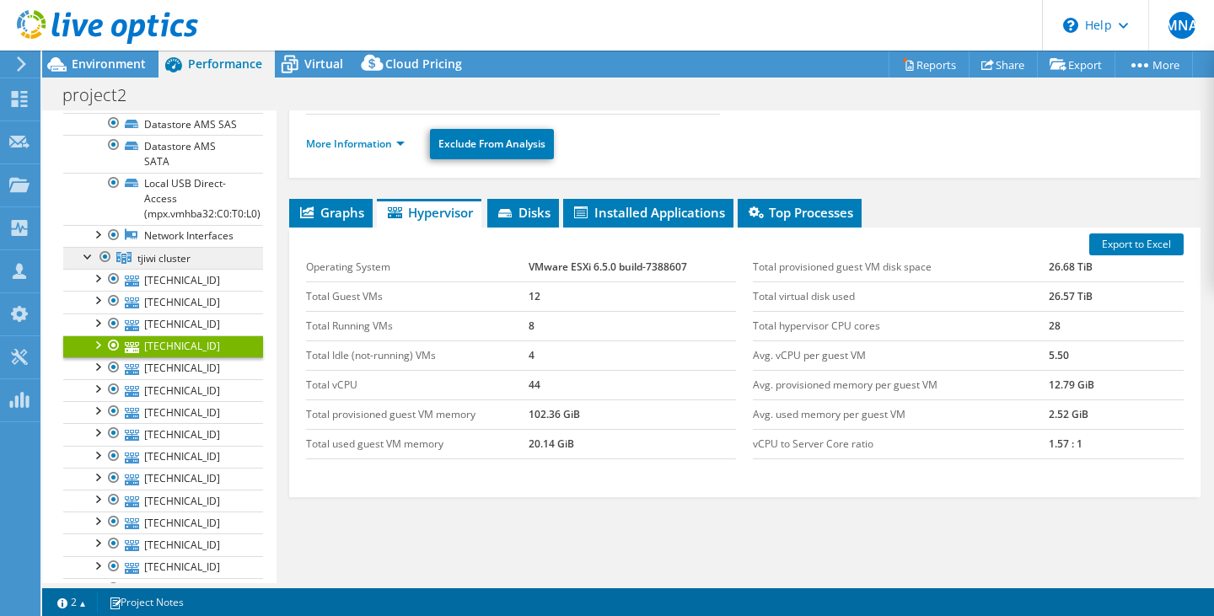
click at [150, 266] on span "tjiwi cluster" at bounding box center [163, 258] width 53 height 14
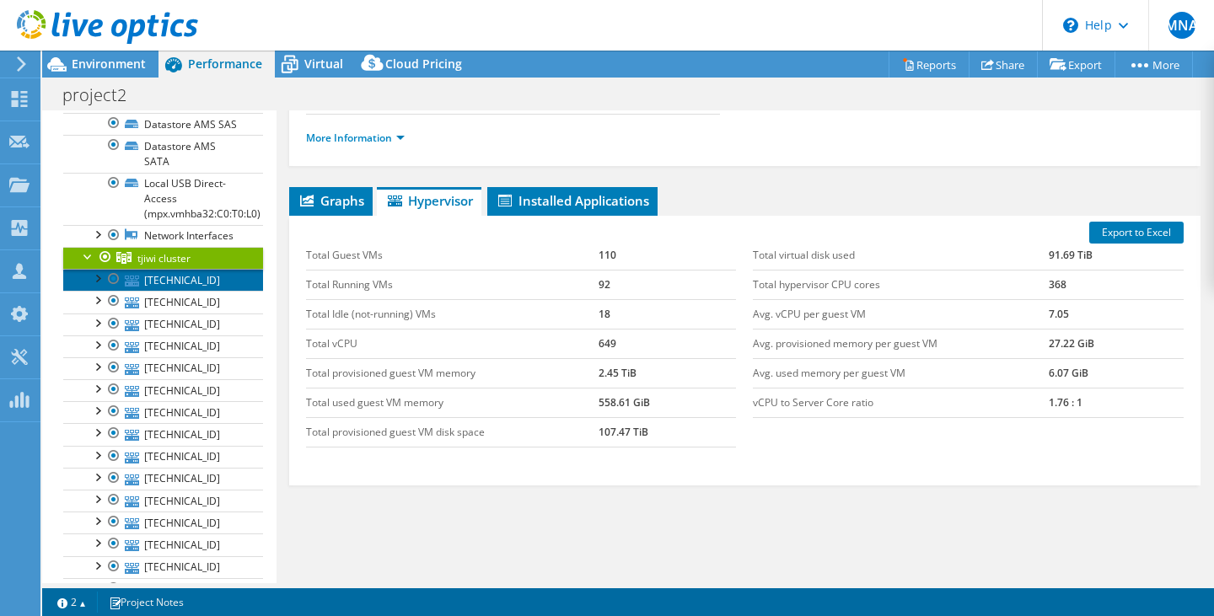
click at [169, 291] on link "[TECHNICAL_ID]" at bounding box center [163, 280] width 200 height 22
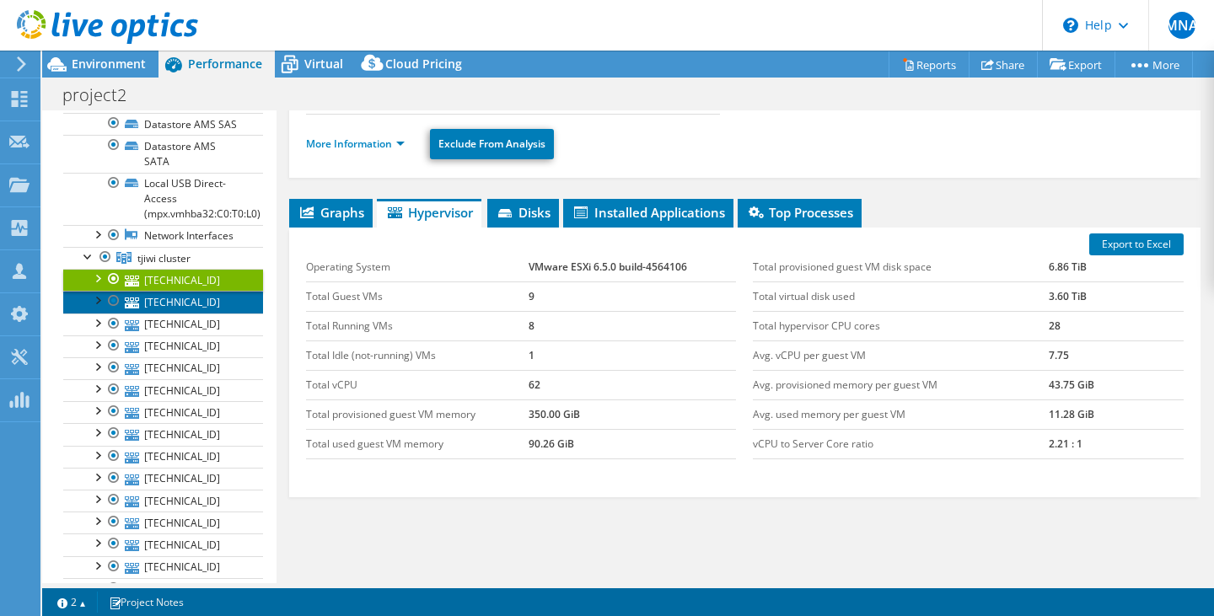
click at [170, 313] on link "[TECHNICAL_ID]" at bounding box center [163, 302] width 200 height 22
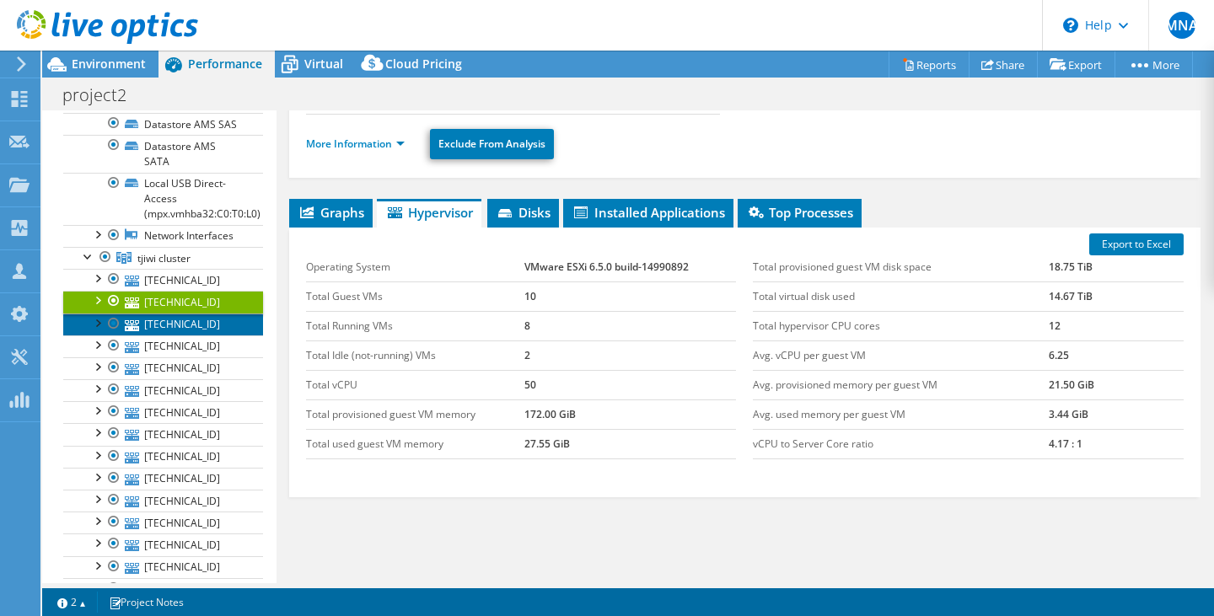
click at [174, 336] on link "[TECHNICAL_ID]" at bounding box center [163, 325] width 200 height 22
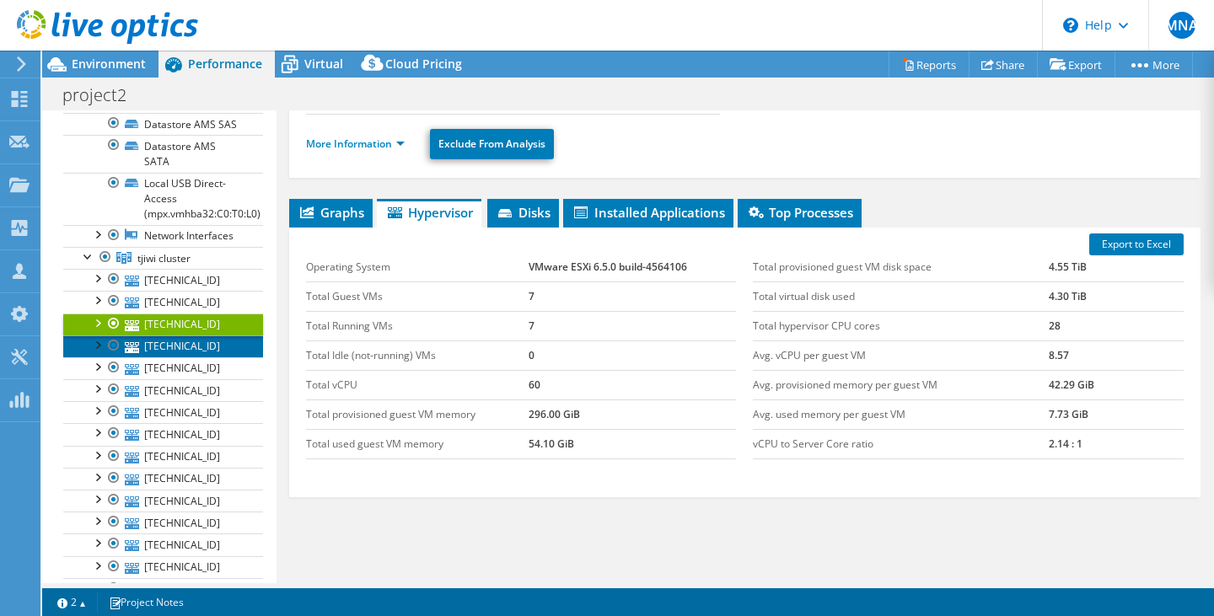
click at [173, 358] on link "[TECHNICAL_ID]" at bounding box center [163, 347] width 200 height 22
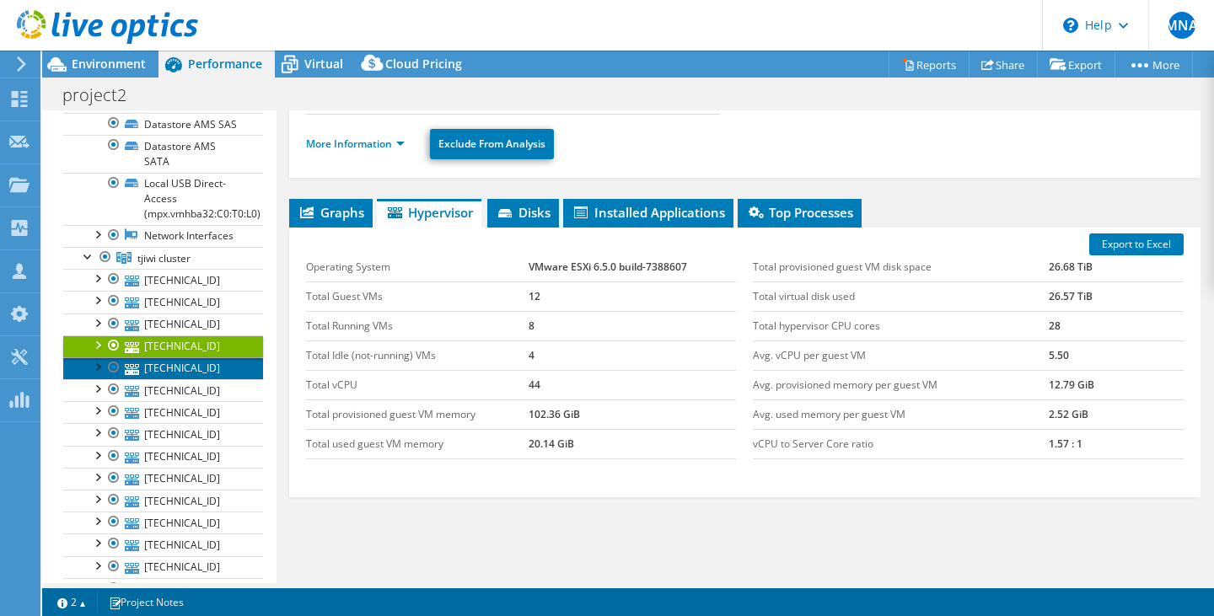
click at [171, 379] on link "[TECHNICAL_ID]" at bounding box center [163, 369] width 200 height 22
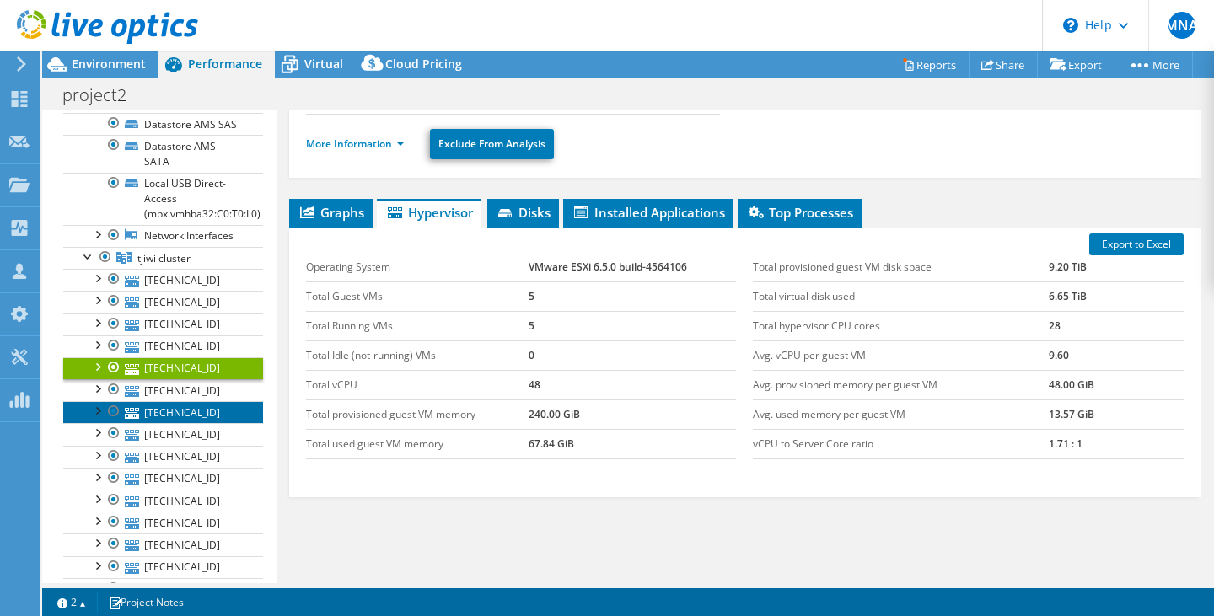
click at [169, 423] on link "[TECHNICAL_ID]" at bounding box center [163, 412] width 200 height 22
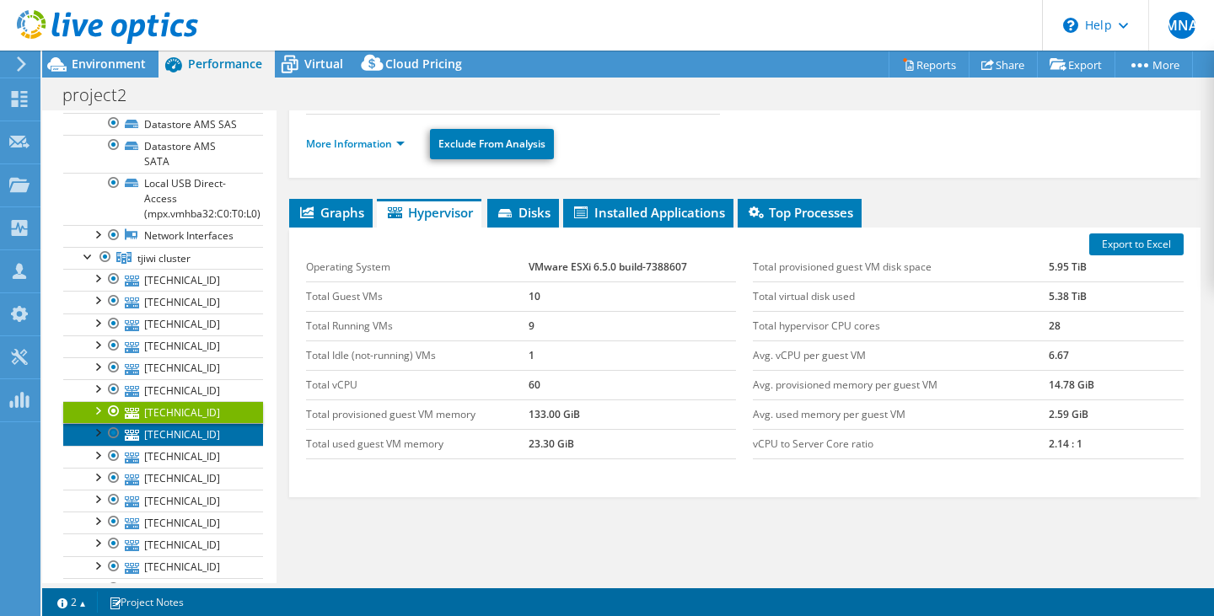
click at [163, 445] on link "[TECHNICAL_ID]" at bounding box center [163, 434] width 200 height 22
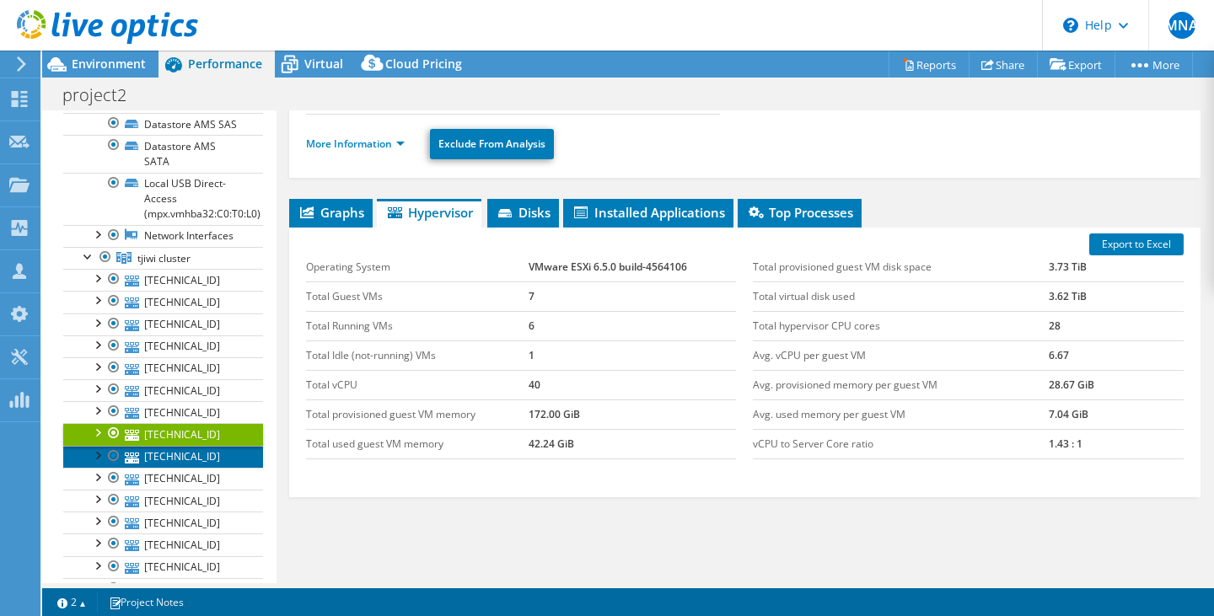
click at [167, 468] on link "[TECHNICAL_ID]" at bounding box center [163, 457] width 200 height 22
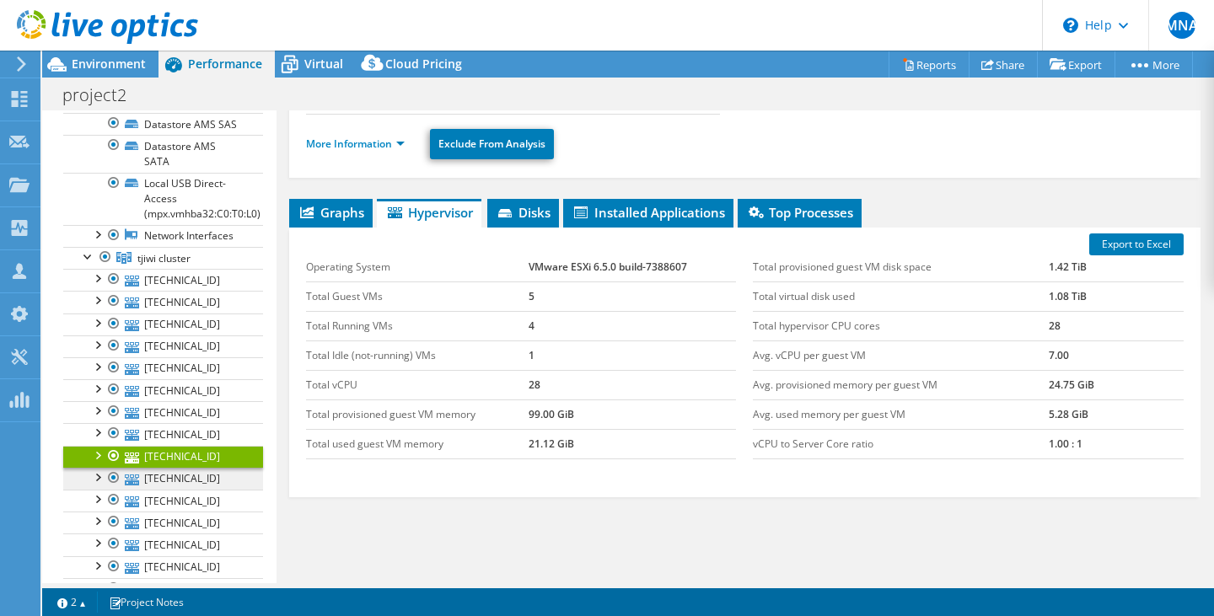
scroll to position [422, 0]
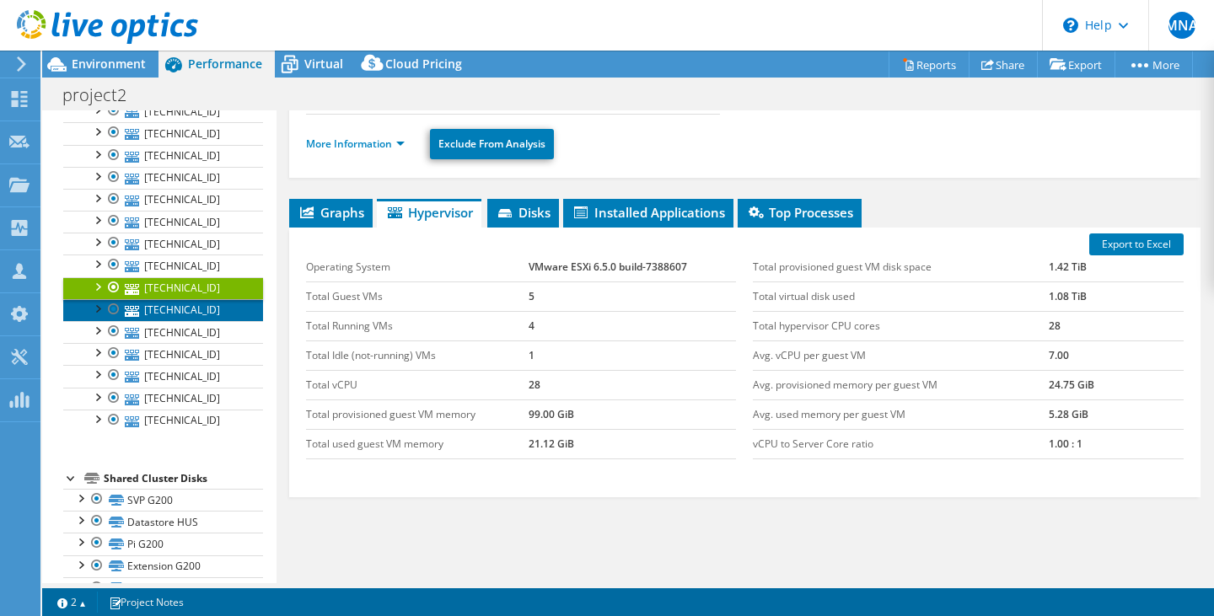
drag, startPoint x: 194, startPoint y: 356, endPoint x: 191, endPoint y: 367, distance: 11.2
click at [194, 321] on link "[TECHNICAL_ID]" at bounding box center [163, 310] width 200 height 22
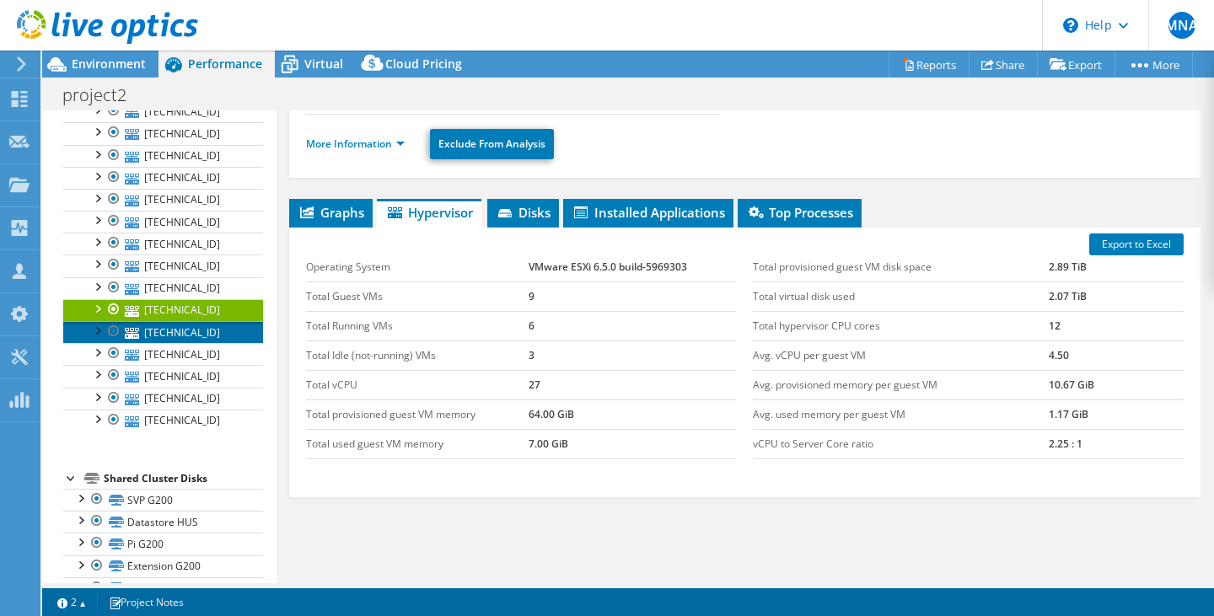
click at [190, 343] on link "[TECHNICAL_ID]" at bounding box center [163, 332] width 200 height 22
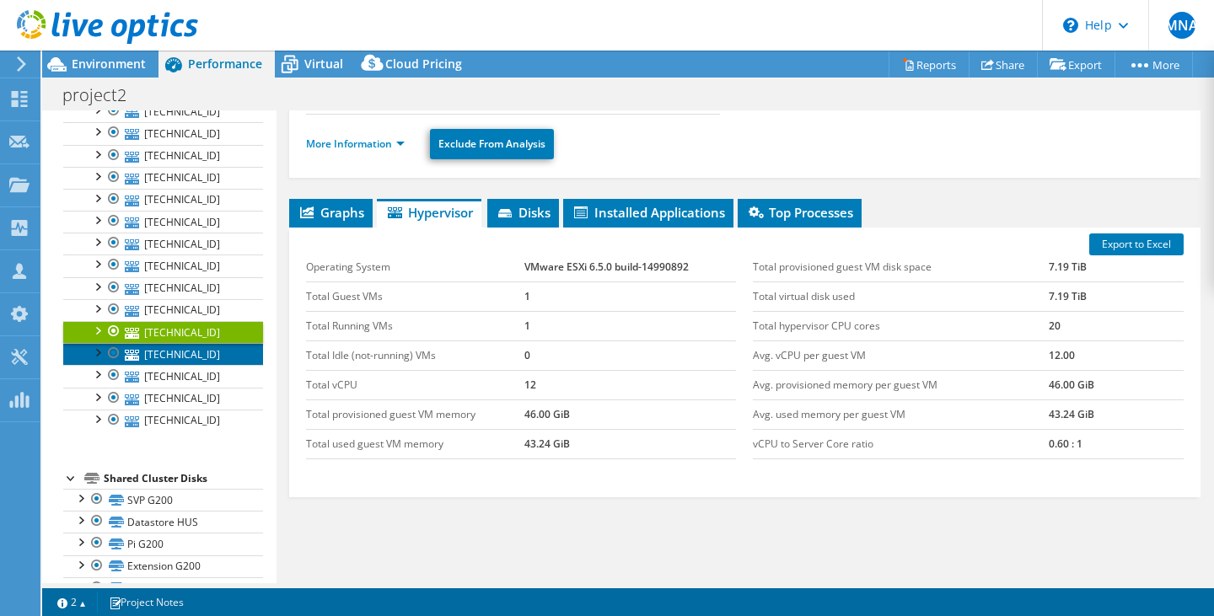
click at [197, 365] on link "[TECHNICAL_ID]" at bounding box center [163, 354] width 200 height 22
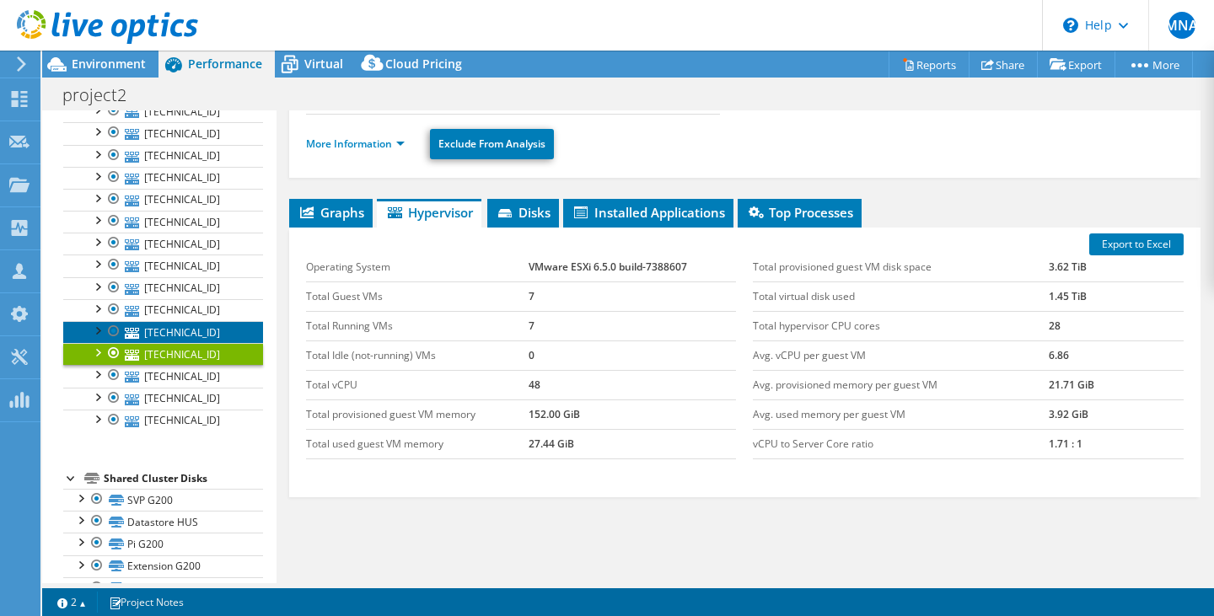
click at [185, 343] on link "[TECHNICAL_ID]" at bounding box center [163, 332] width 200 height 22
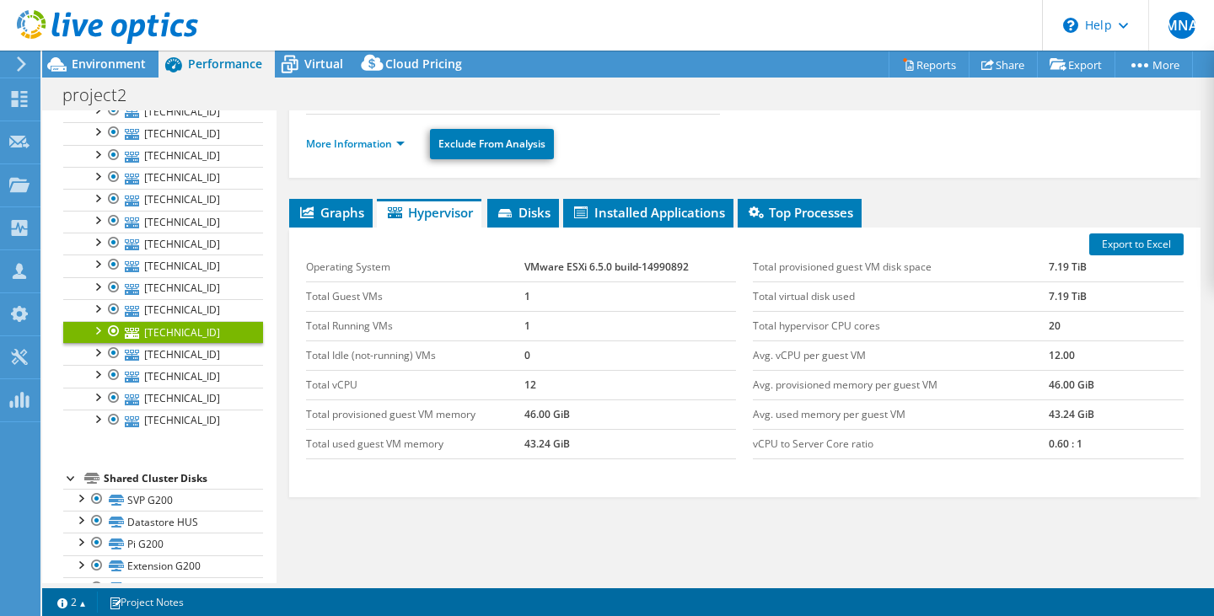
scroll to position [319, 0]
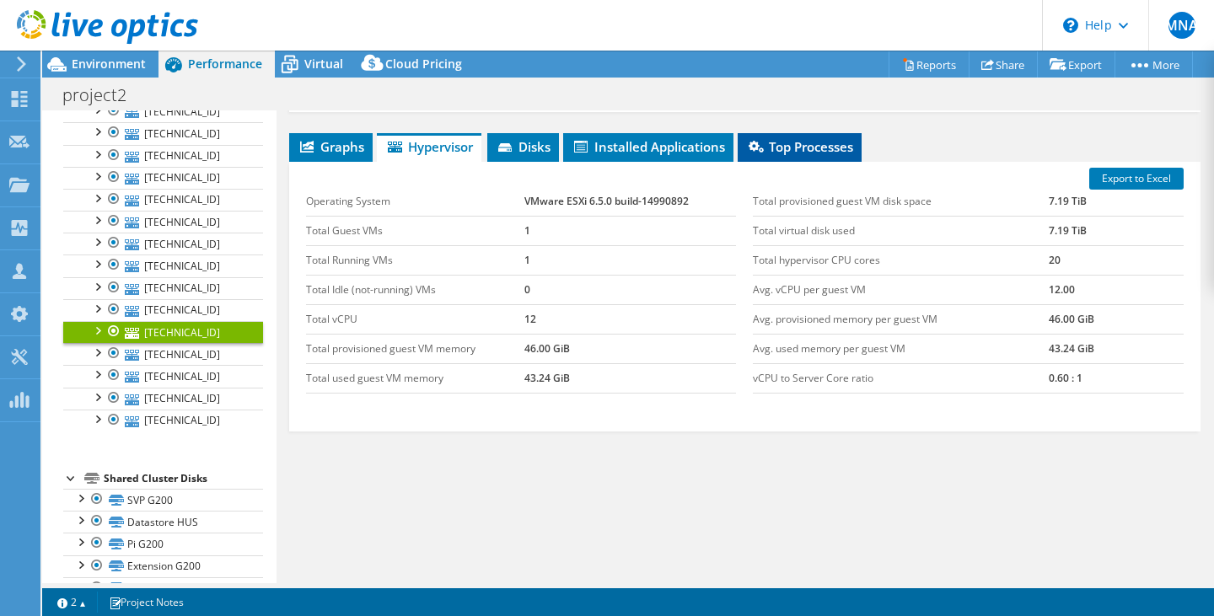
click at [808, 156] on li "Top Processes" at bounding box center [800, 147] width 124 height 29
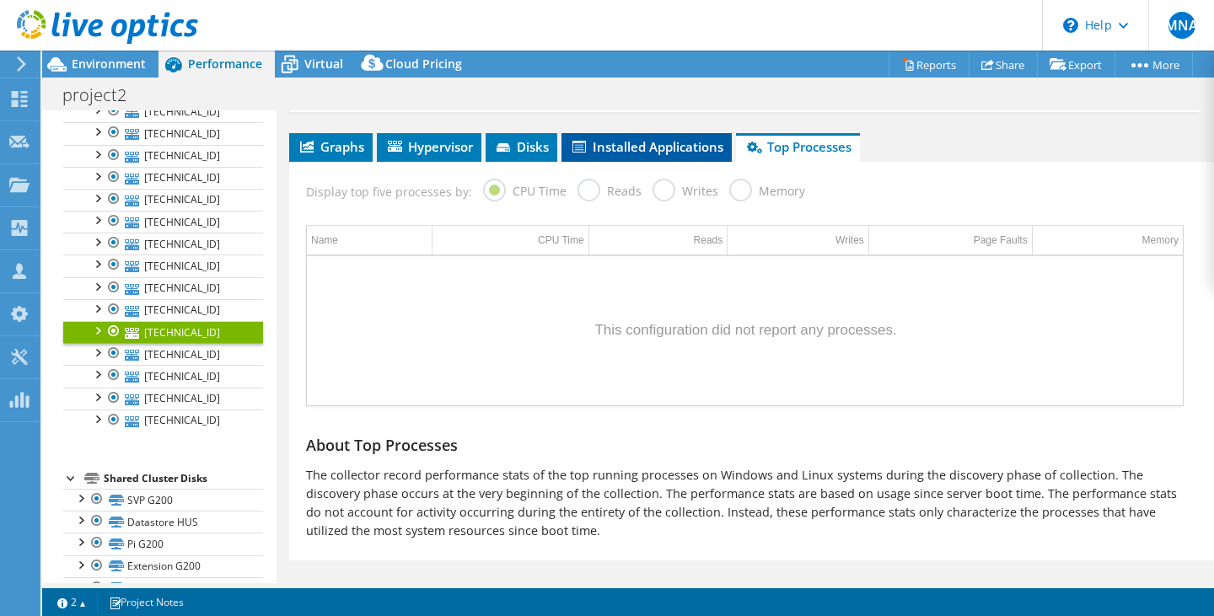
click at [692, 151] on span "Installed Applications" at bounding box center [646, 146] width 153 height 17
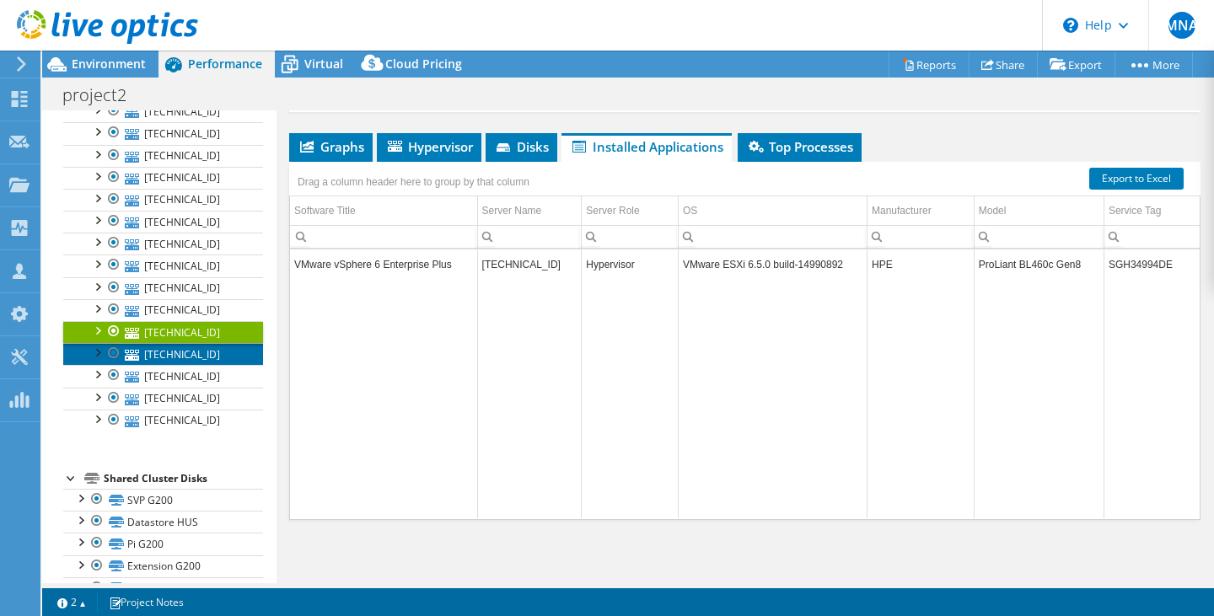
click at [190, 365] on link "[TECHNICAL_ID]" at bounding box center [163, 354] width 200 height 22
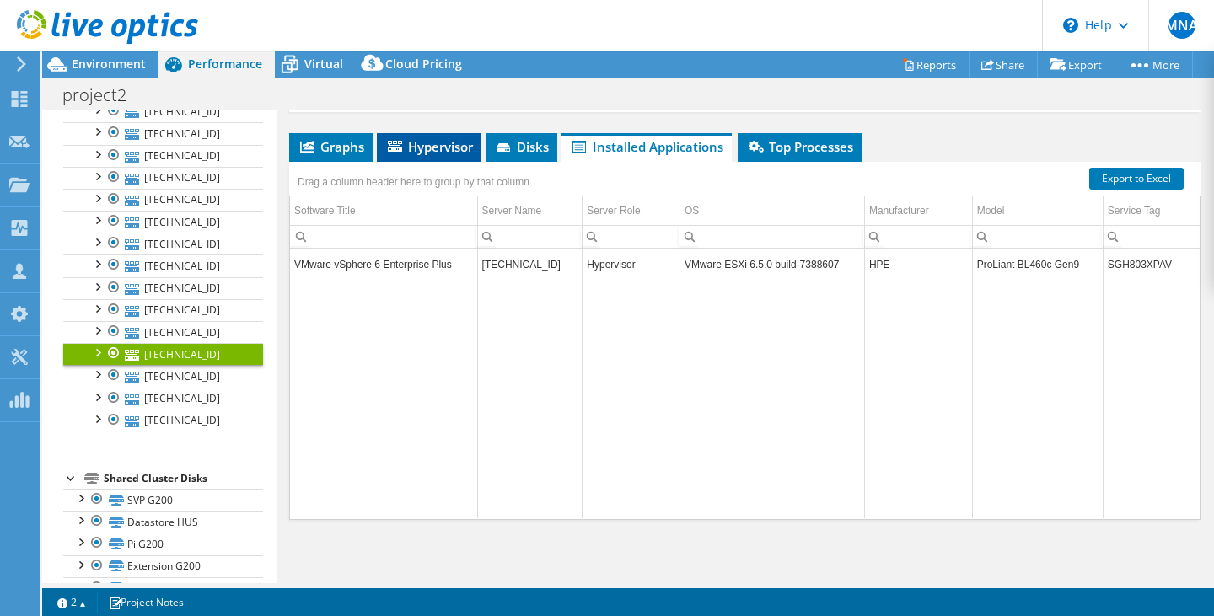
click at [401, 146] on icon at bounding box center [395, 146] width 14 height 11
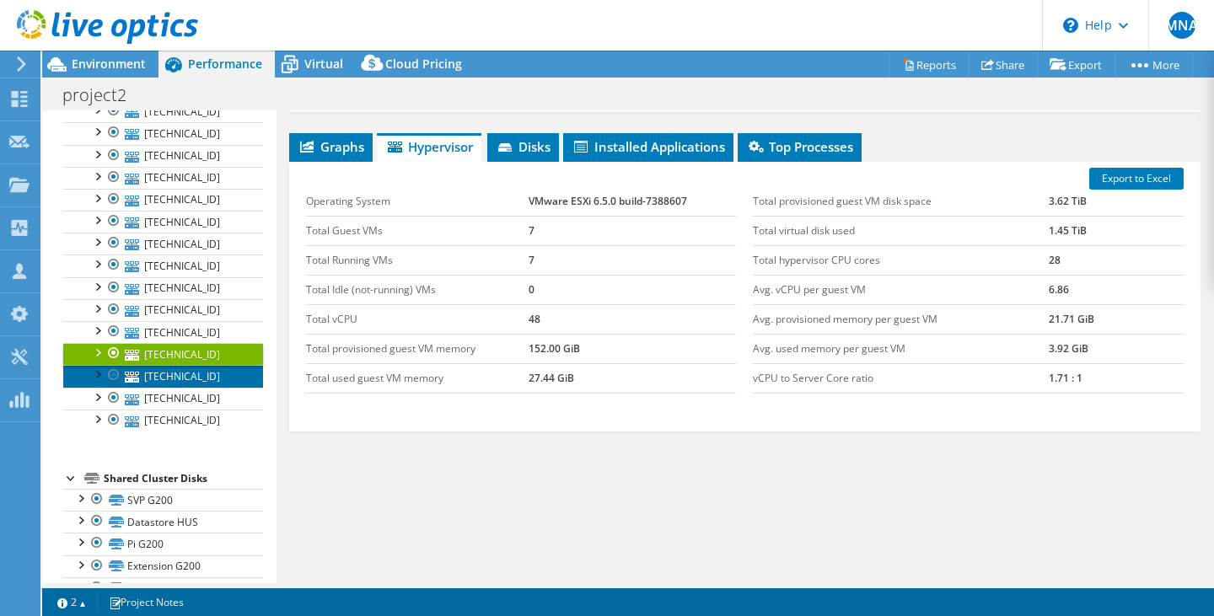
click at [146, 387] on link "[TECHNICAL_ID]" at bounding box center [163, 376] width 200 height 22
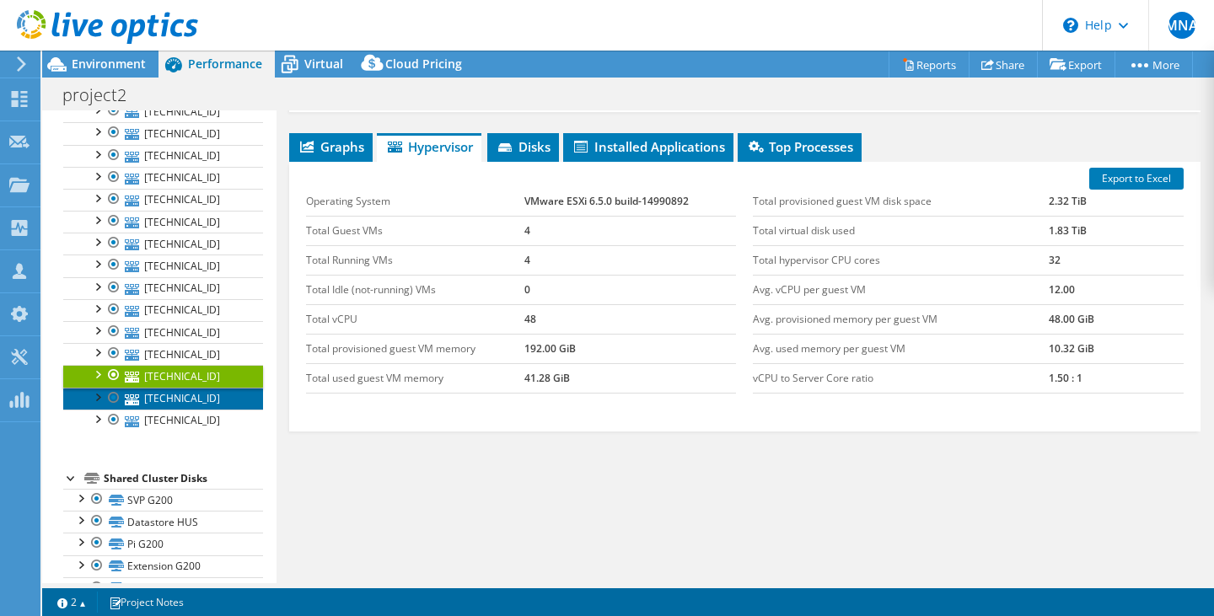
click at [169, 410] on link "[TECHNICAL_ID]" at bounding box center [163, 399] width 200 height 22
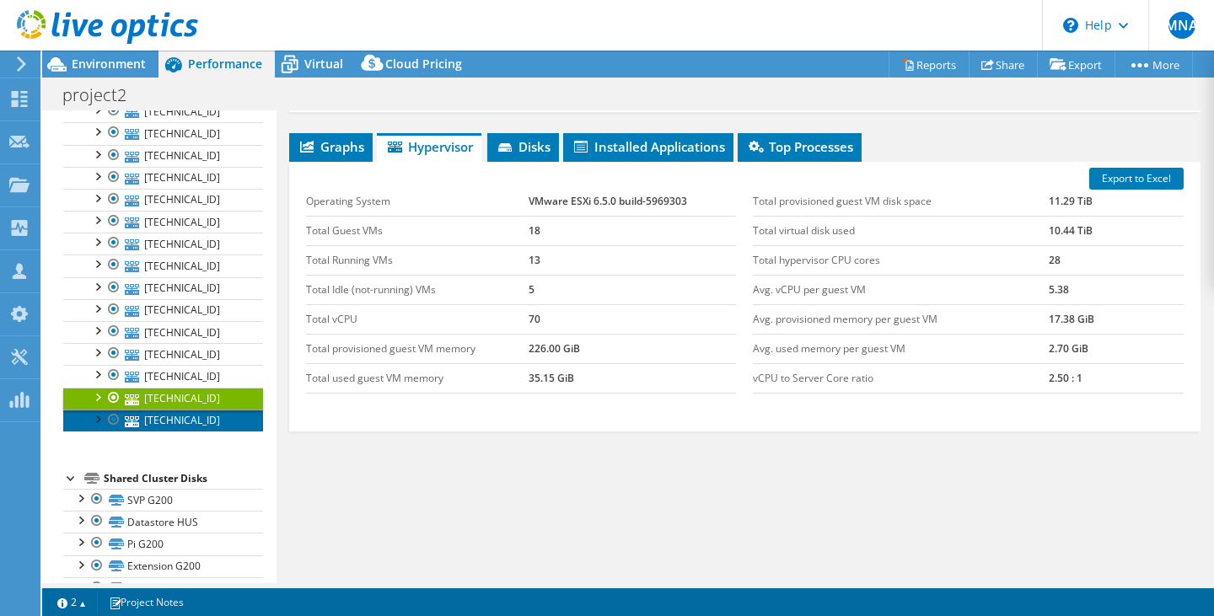
click at [185, 432] on link "[TECHNICAL_ID]" at bounding box center [163, 421] width 200 height 22
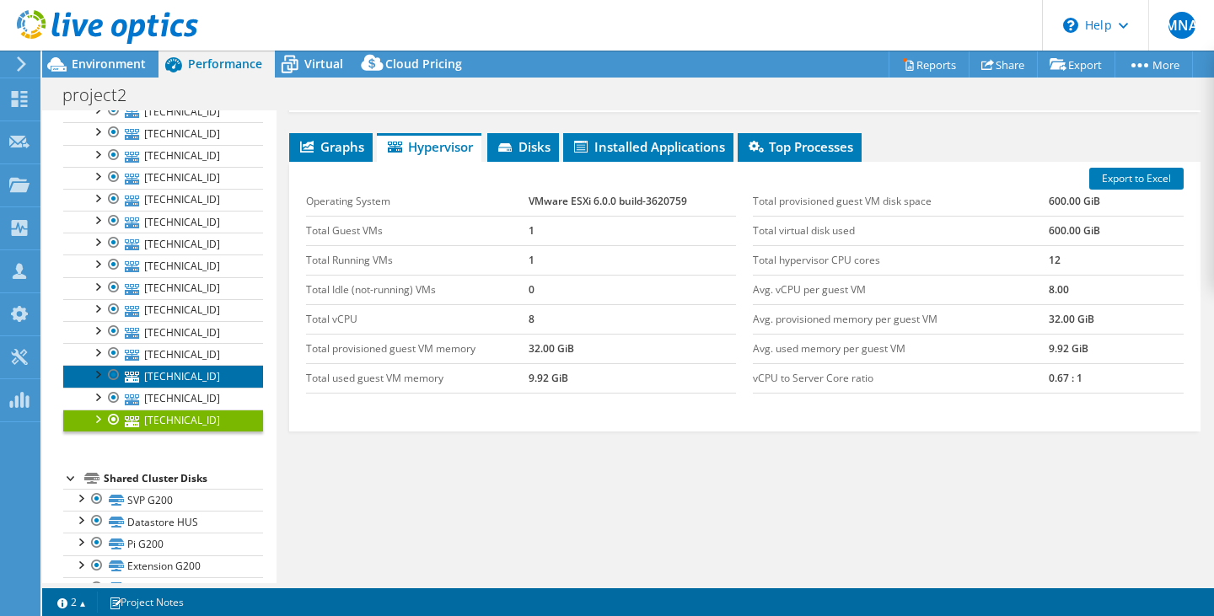
click at [193, 387] on link "[TECHNICAL_ID]" at bounding box center [163, 376] width 200 height 22
